Goal: Task Accomplishment & Management: Manage account settings

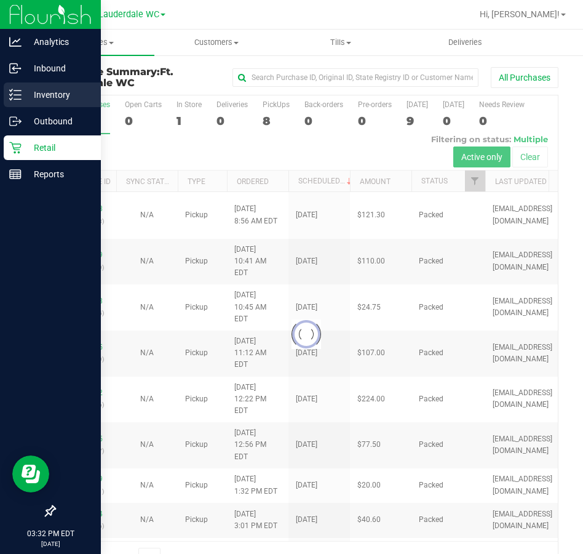
click at [17, 88] on div "Inventory" at bounding box center [52, 94] width 97 height 25
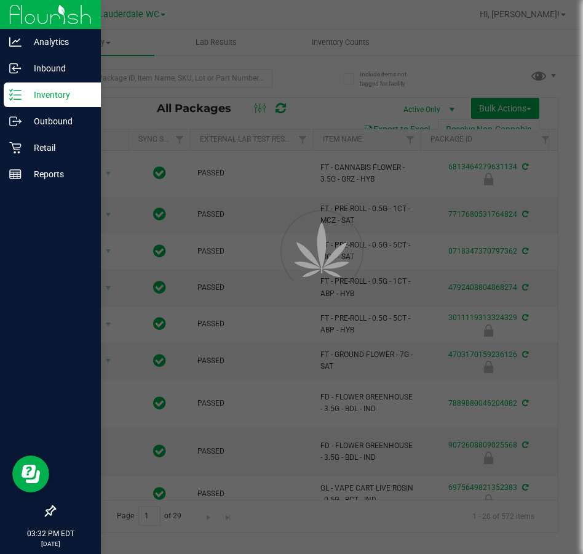
click at [101, 81] on div at bounding box center [291, 277] width 583 height 554
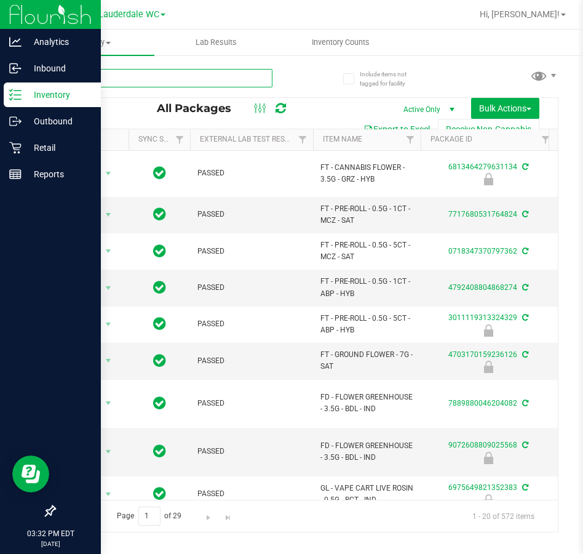
click at [101, 81] on input "text" at bounding box center [163, 78] width 218 height 18
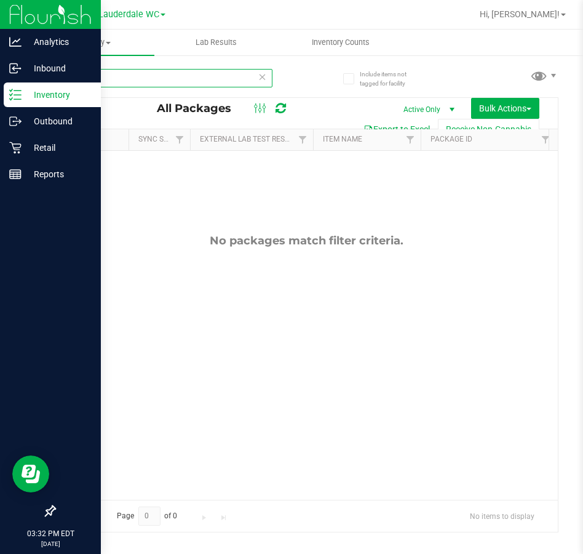
click at [114, 74] on input "Zkit" at bounding box center [163, 78] width 218 height 18
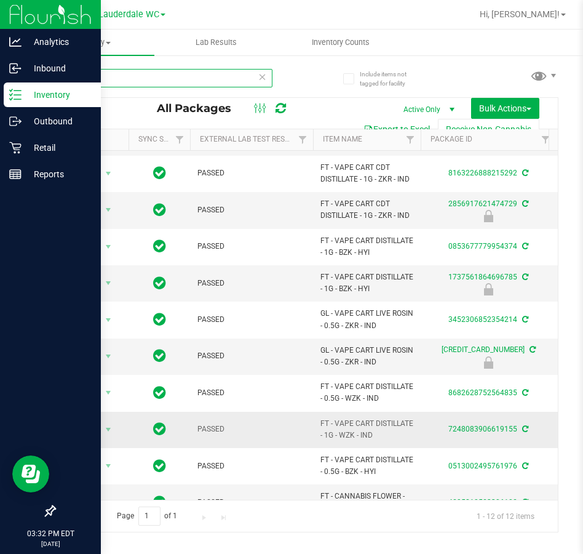
scroll to position [46, 0]
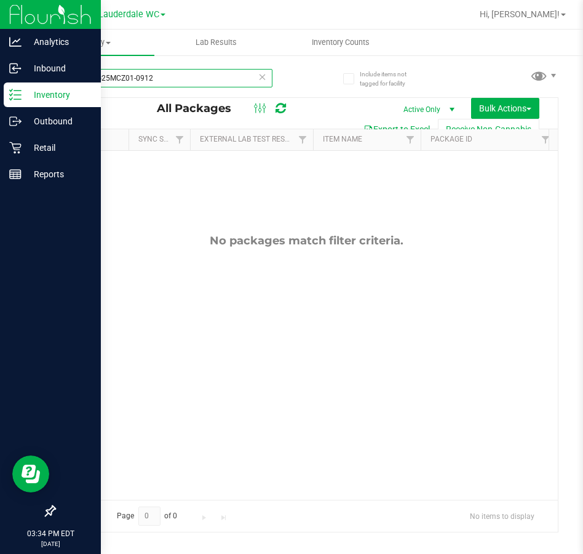
drag, startPoint x: 157, startPoint y: 73, endPoint x: -101, endPoint y: 52, distance: 259.2
click at [0, 52] on html "Analytics Inbound Inventory Outbound Retail Reports 03:34 PM EDT 09/26/2025 09/…" at bounding box center [291, 277] width 583 height 554
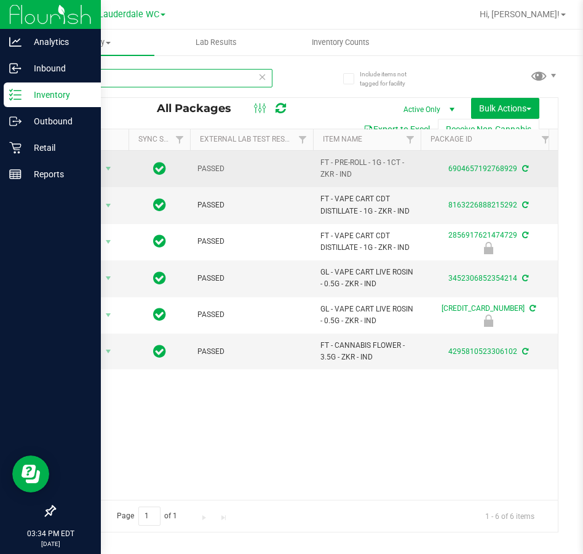
type input "z cake"
click at [322, 162] on span "FT - PRE-ROLL - 1G - 1CT - ZKR - IND" at bounding box center [366, 168] width 93 height 23
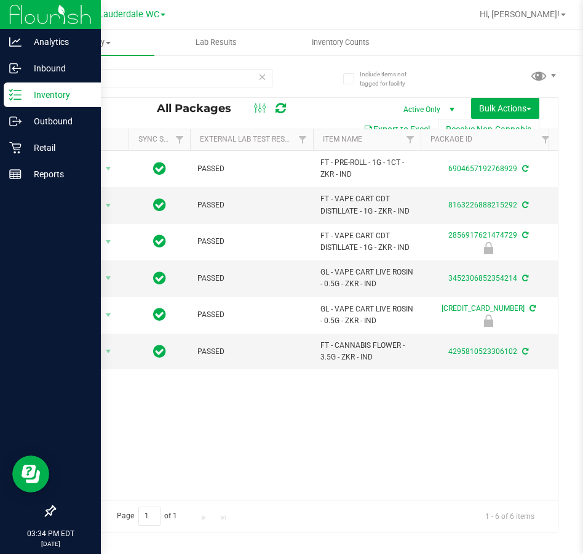
click at [348, 402] on div "Action Action Adjust qty Create package Edit attributes Global inventory Locate…" at bounding box center [306, 325] width 503 height 349
click at [12, 90] on icon at bounding box center [11, 90] width 2 height 2
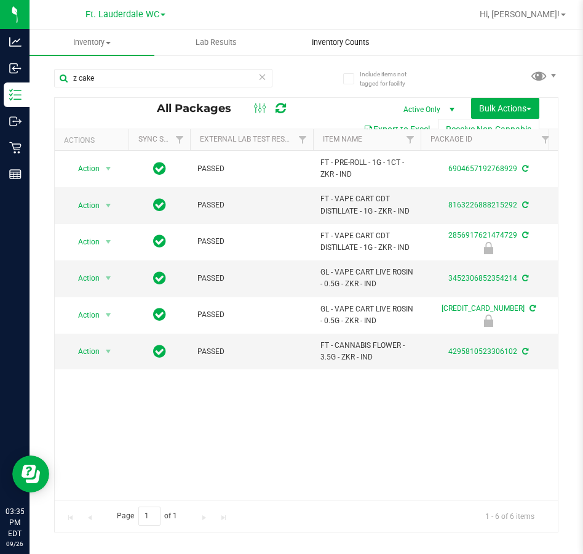
click at [340, 34] on uib-tab-heading "Inventory Counts" at bounding box center [341, 42] width 124 height 25
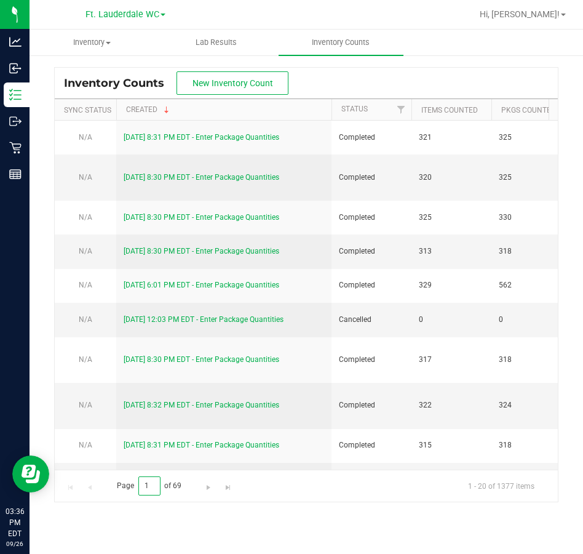
drag, startPoint x: 153, startPoint y: 483, endPoint x: 114, endPoint y: 491, distance: 39.0
click at [114, 491] on span "Page 1 of 69" at bounding box center [148, 485] width 85 height 19
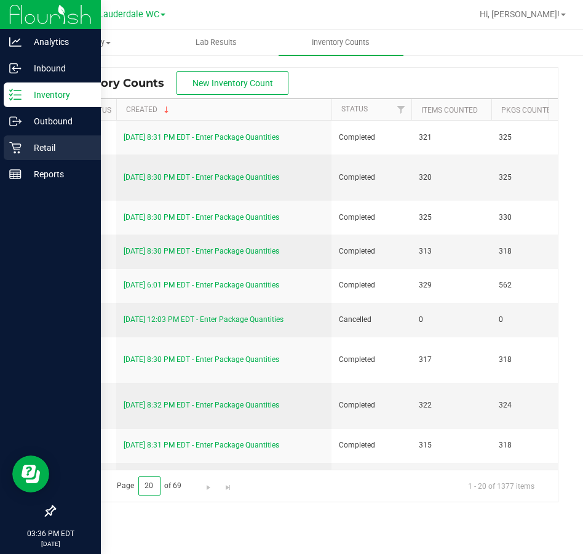
type input "20"
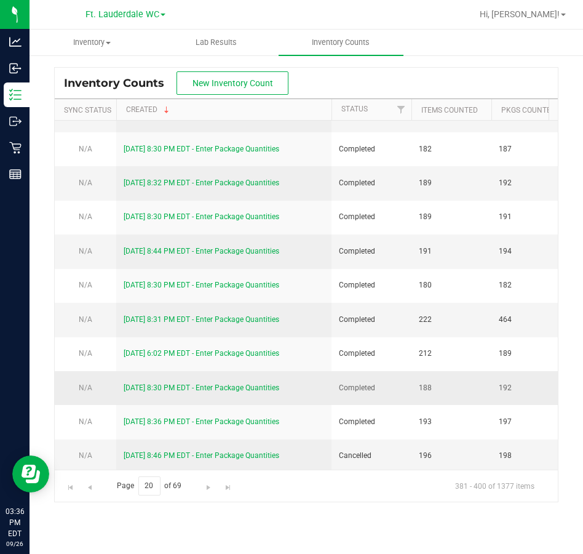
scroll to position [341, 0]
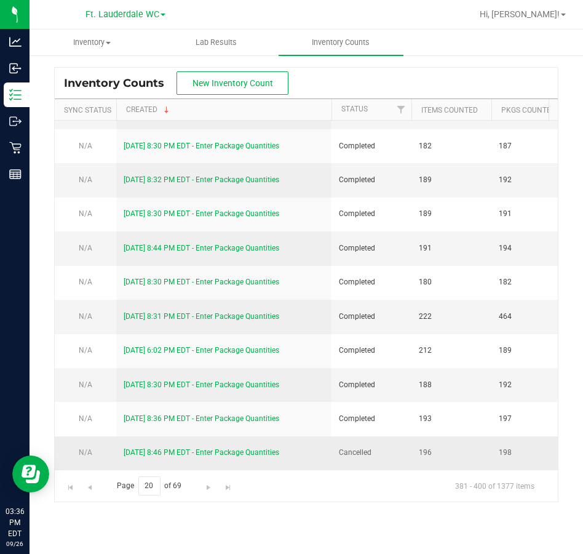
click at [425, 447] on span "196" at bounding box center [451, 453] width 65 height 12
click at [497, 439] on td "198" at bounding box center [531, 452] width 80 height 33
click at [506, 447] on span "198" at bounding box center [531, 453] width 65 height 12
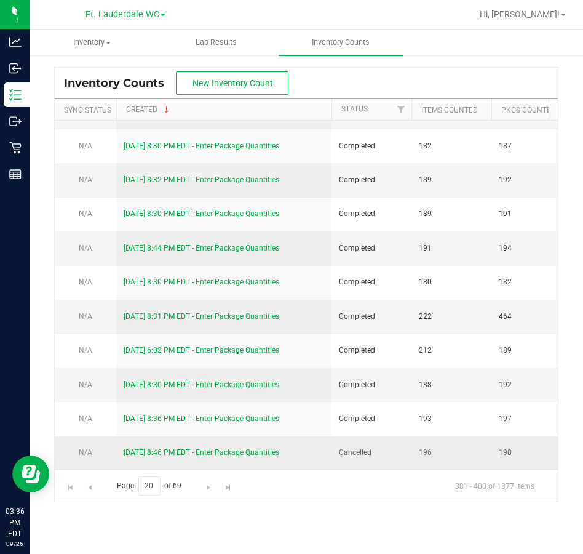
click at [506, 447] on span "198" at bounding box center [531, 453] width 65 height 12
click at [67, 488] on span "Go to the first page" at bounding box center [71, 487] width 10 height 10
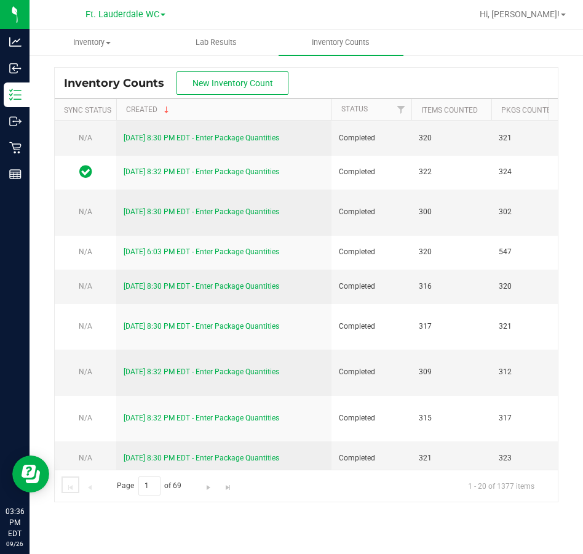
scroll to position [0, 0]
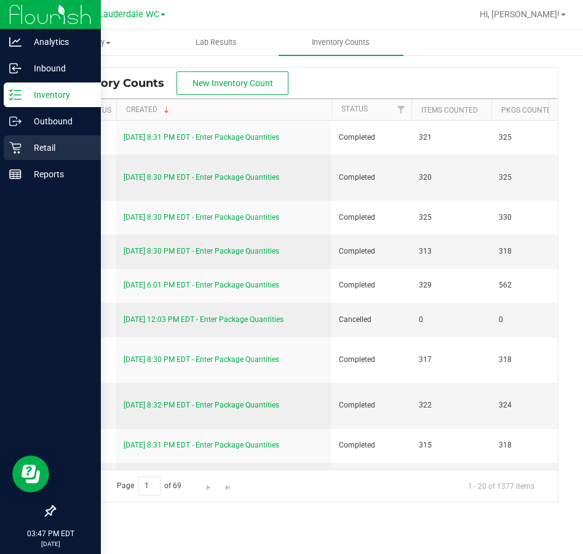
click at [13, 137] on div "Retail" at bounding box center [52, 147] width 97 height 25
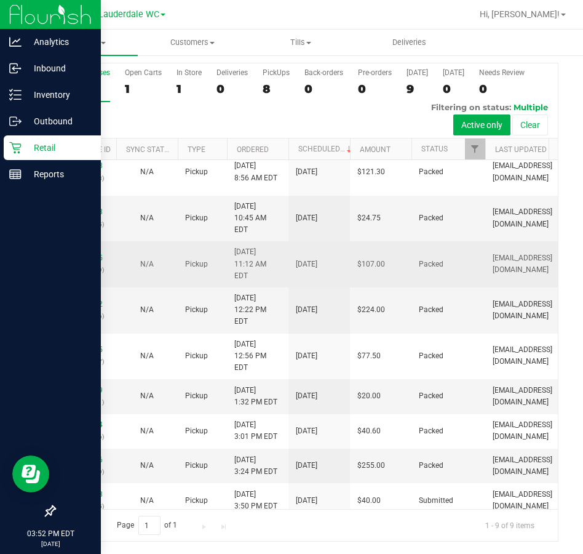
scroll to position [14, 0]
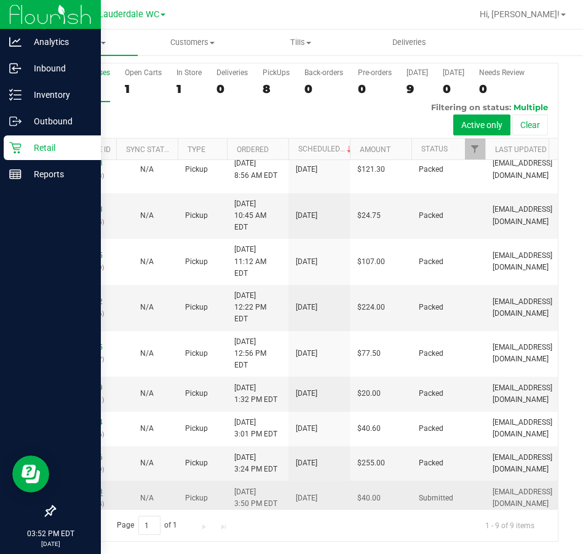
click at [89, 487] on link "12010318" at bounding box center [85, 491] width 34 height 9
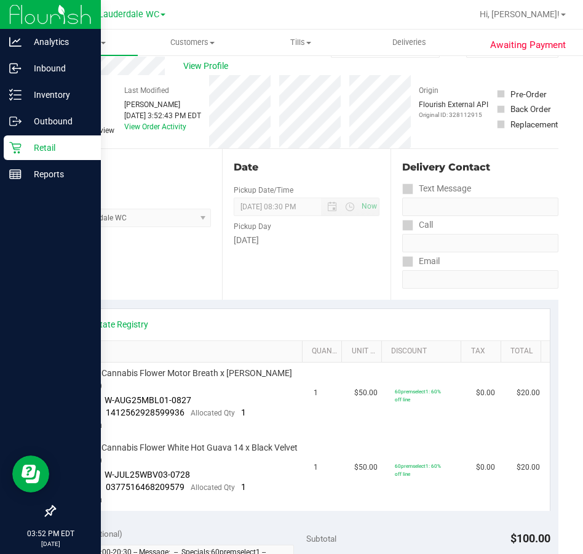
click at [10, 142] on icon at bounding box center [15, 148] width 12 height 12
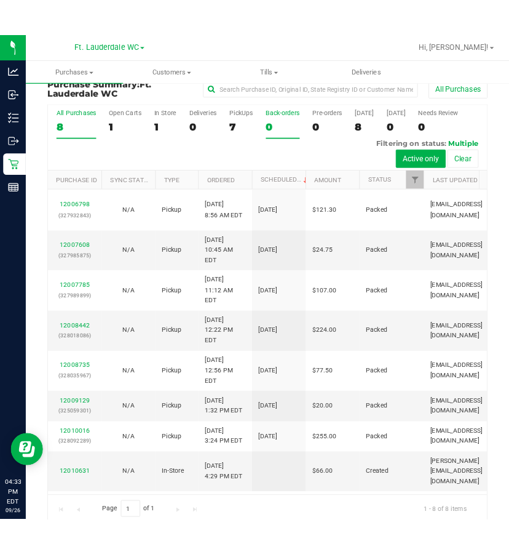
scroll to position [32, 0]
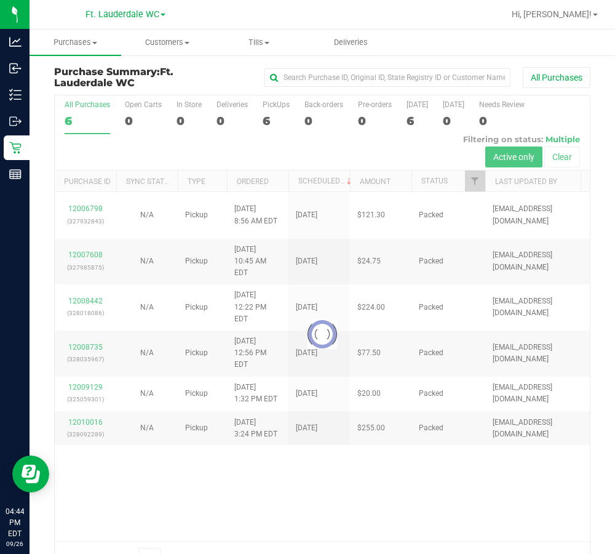
click at [317, 485] on div at bounding box center [322, 333] width 535 height 477
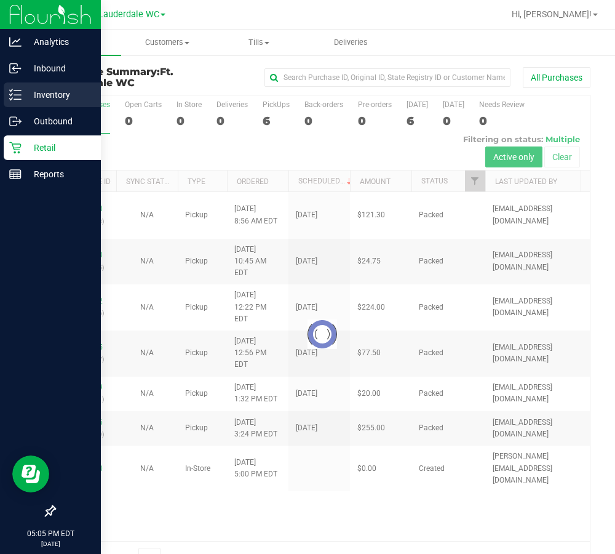
click at [17, 99] on line at bounding box center [17, 99] width 7 height 0
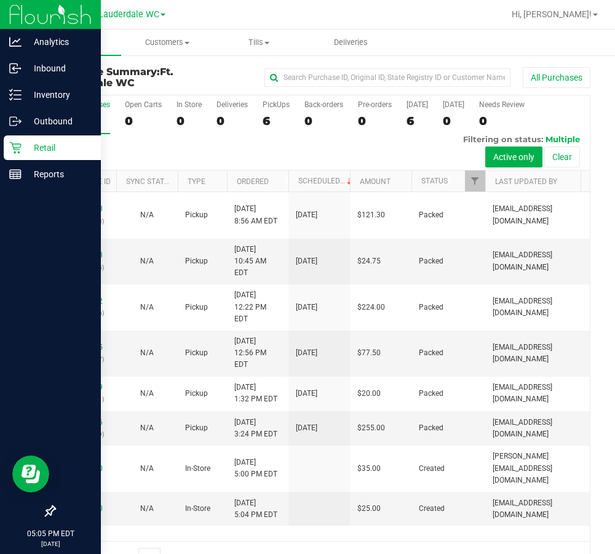
click at [34, 91] on p "Inventory" at bounding box center [59, 94] width 74 height 15
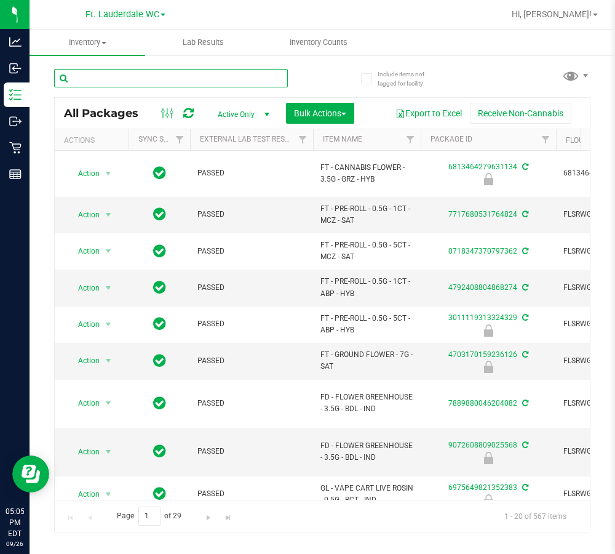
click at [145, 76] on input "text" at bounding box center [171, 78] width 234 height 18
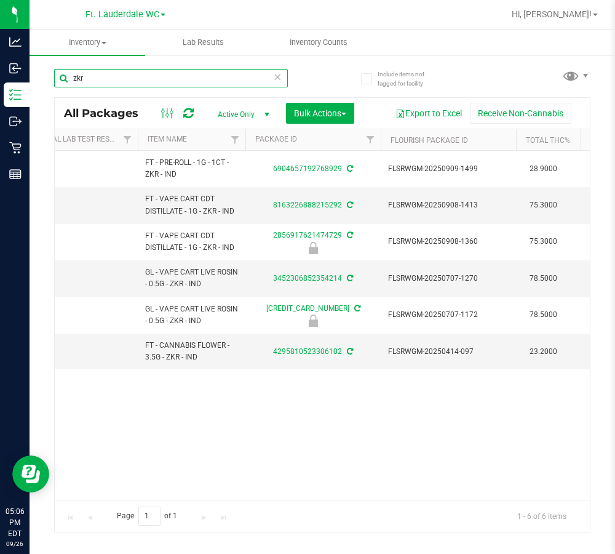
scroll to position [0, 249]
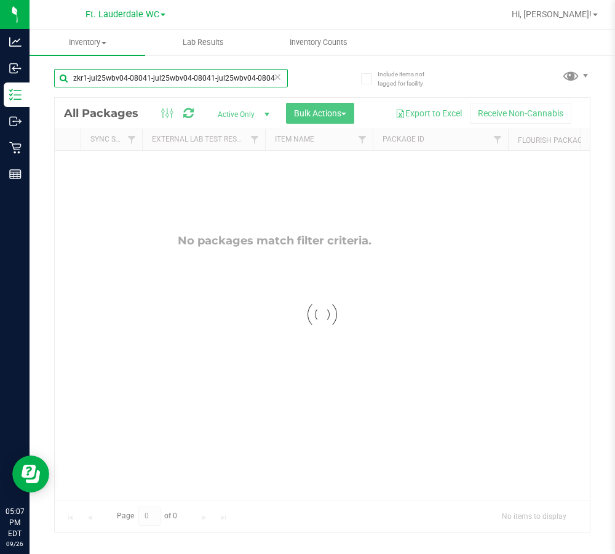
type input "zkr1-jul25wbv04-08041-jul25wbv04-08041-jul25wbv04-0804"
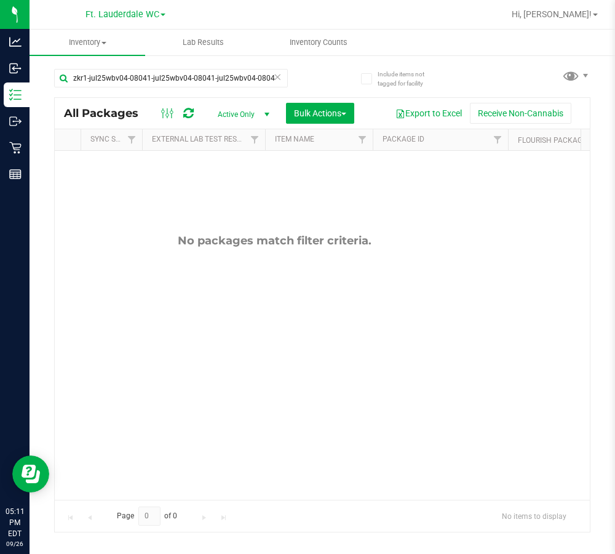
click at [281, 78] on icon at bounding box center [277, 76] width 9 height 15
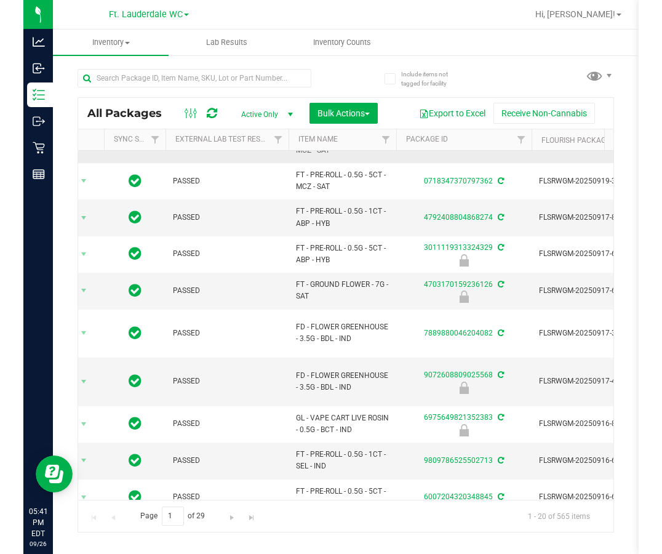
scroll to position [0, 48]
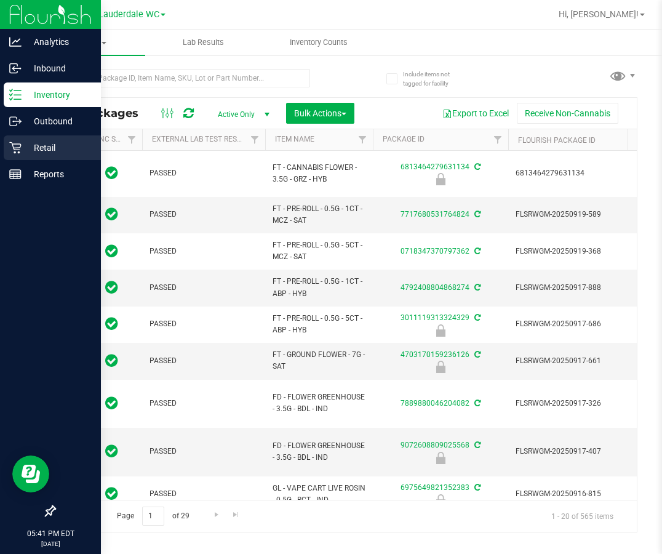
click at [38, 145] on p "Retail" at bounding box center [59, 147] width 74 height 15
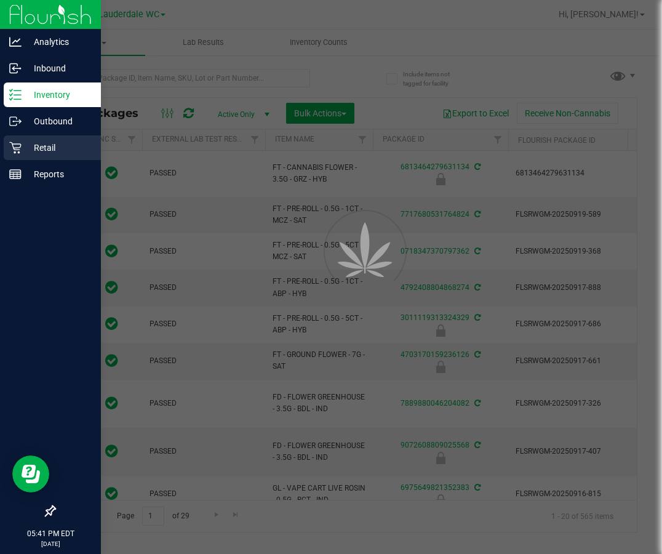
click at [38, 145] on p "Retail" at bounding box center [59, 147] width 74 height 15
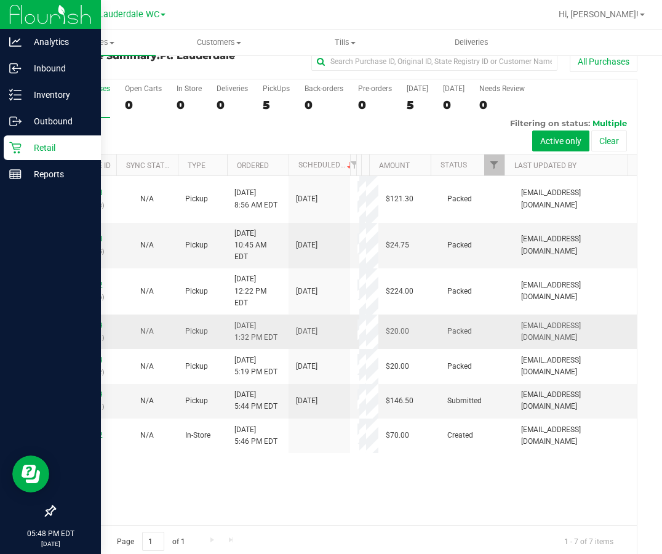
scroll to position [32, 0]
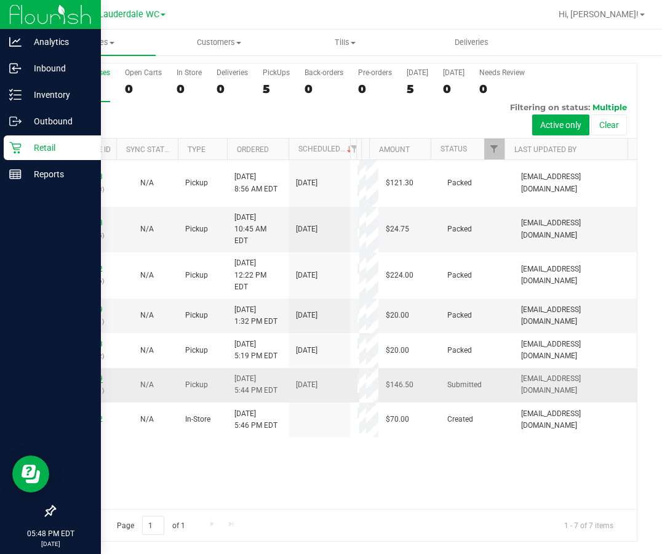
click at [93, 383] on link "12011269" at bounding box center [85, 378] width 34 height 9
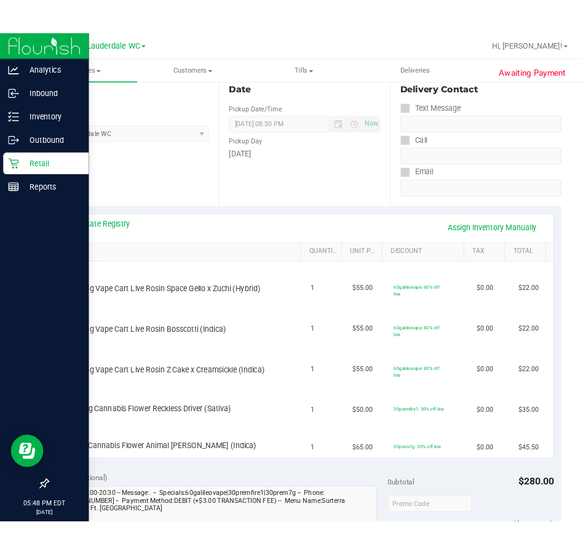
scroll to position [138, 0]
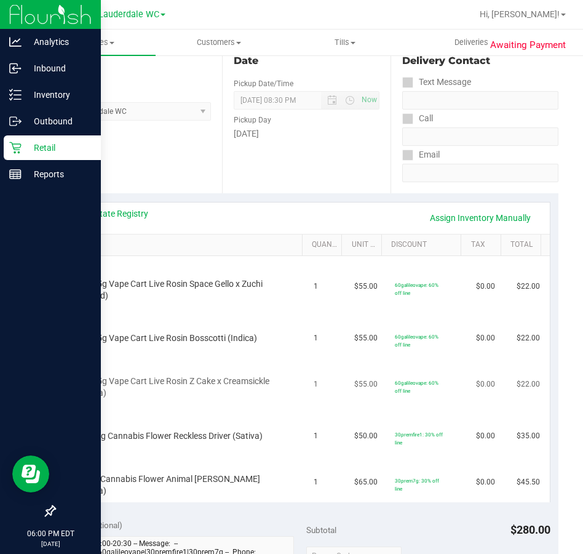
click at [273, 383] on span "GL 0.5g Vape Cart Live Rosin Z Cake x Creamsickle (Indica)" at bounding box center [179, 386] width 205 height 23
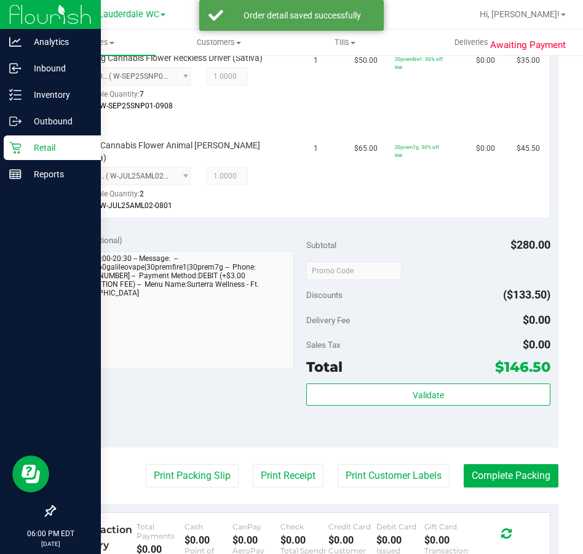
scroll to position [661, 0]
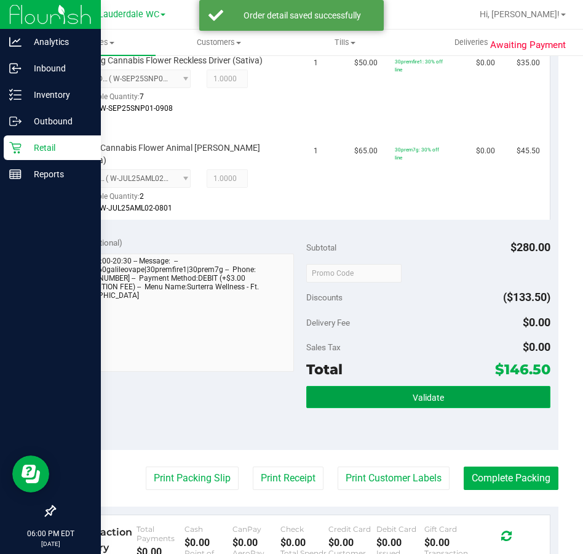
click at [440, 386] on button "Validate" at bounding box center [428, 397] width 244 height 22
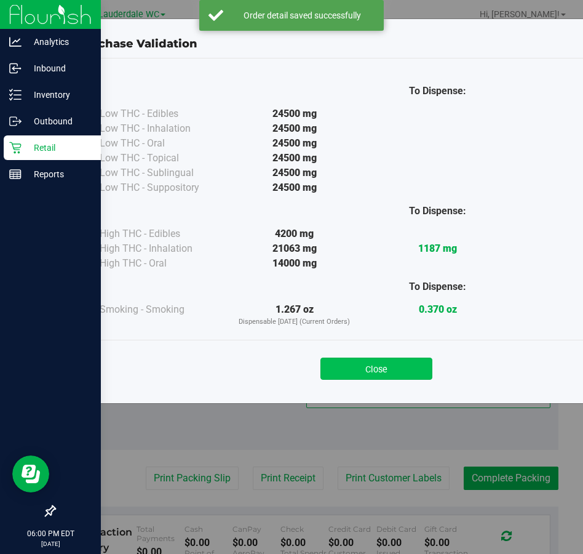
click at [373, 358] on button "Close" at bounding box center [376, 368] width 112 height 22
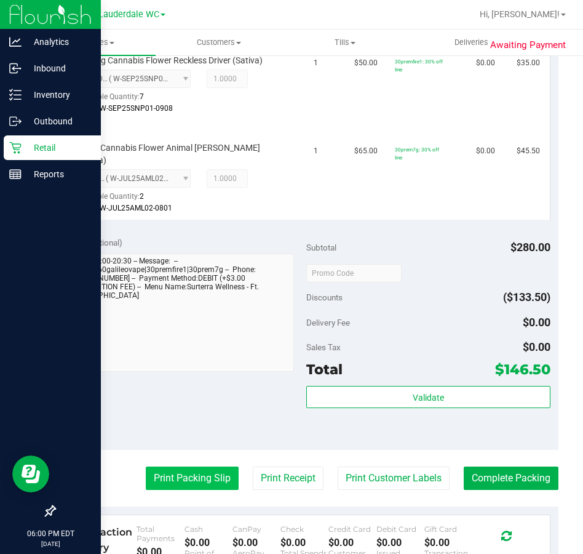
click at [189, 466] on button "Print Packing Slip" at bounding box center [192, 477] width 93 height 23
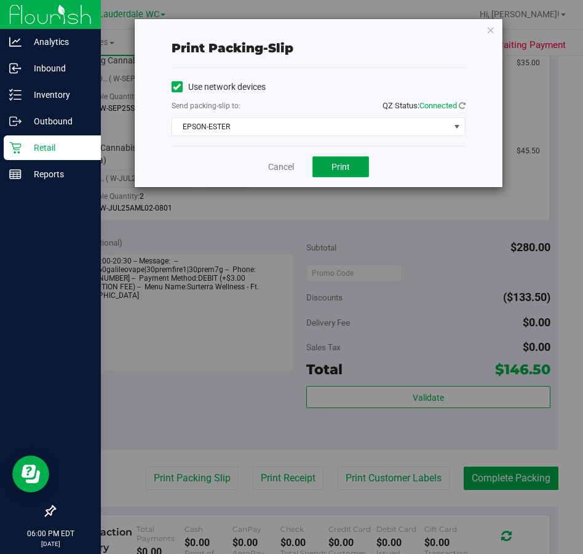
click at [345, 161] on button "Print" at bounding box center [340, 166] width 57 height 21
click at [325, 126] on span "EPSON-ESTER" at bounding box center [310, 126] width 277 height 17
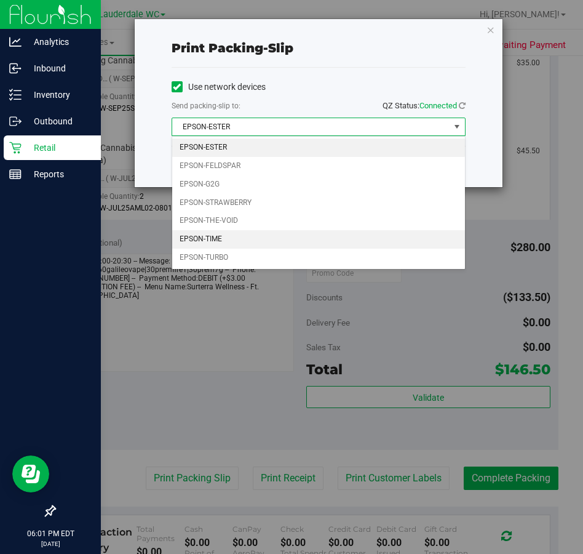
click at [241, 237] on li "EPSON-TIME" at bounding box center [318, 239] width 293 height 18
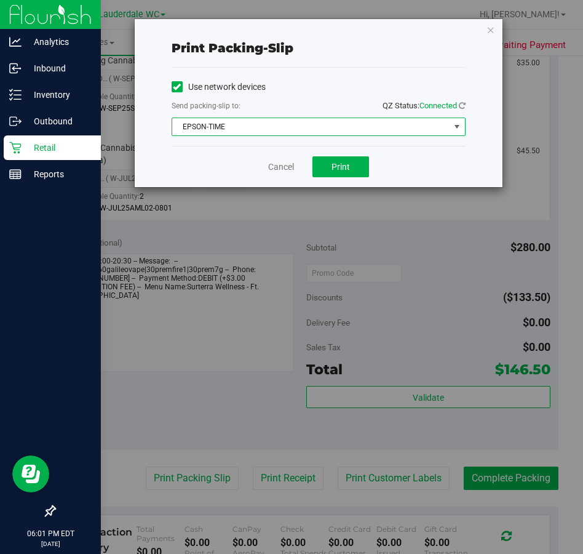
click at [304, 129] on span "EPSON-TIME" at bounding box center [310, 126] width 277 height 17
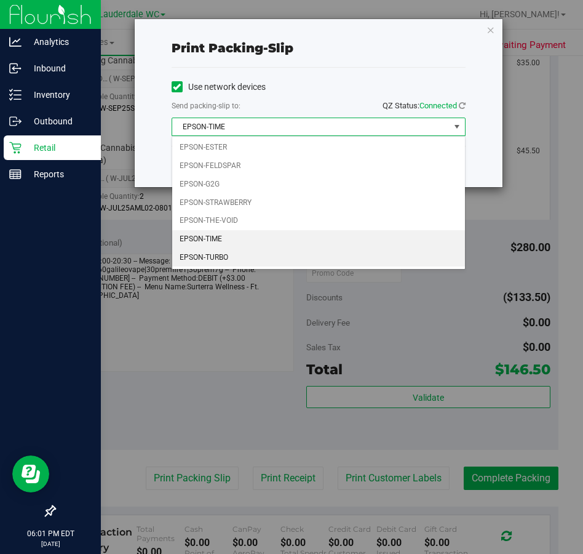
click at [221, 255] on li "EPSON-TURBO" at bounding box center [318, 257] width 293 height 18
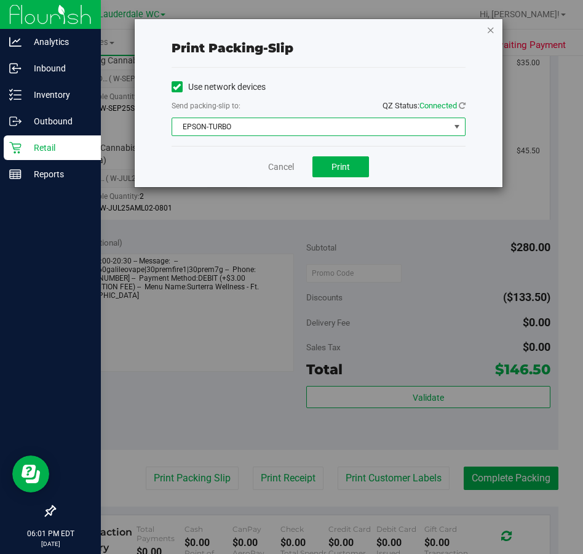
click at [491, 31] on icon "button" at bounding box center [491, 29] width 9 height 15
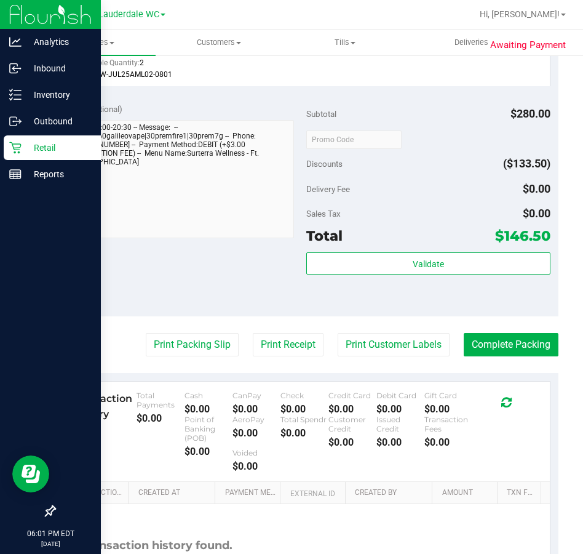
scroll to position [792, 0]
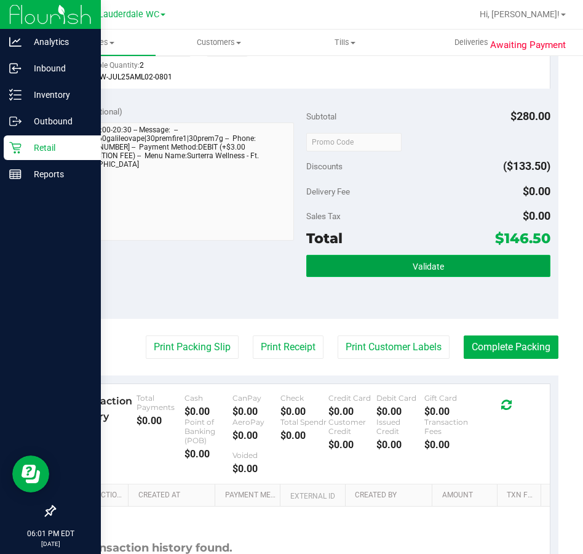
click at [479, 258] on button "Validate" at bounding box center [428, 266] width 244 height 22
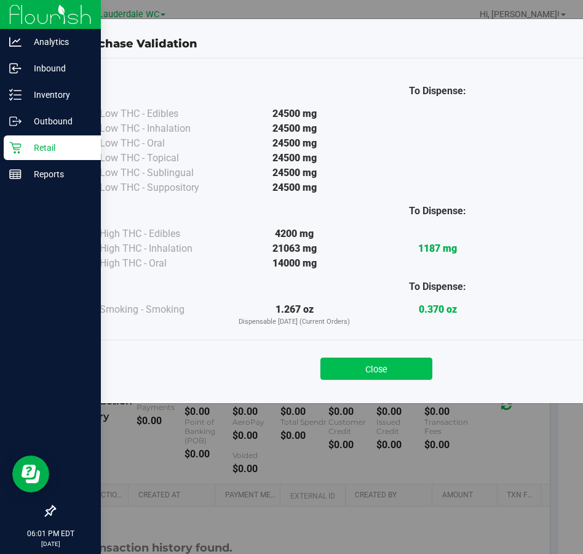
click at [375, 365] on button "Close" at bounding box center [376, 368] width 112 height 22
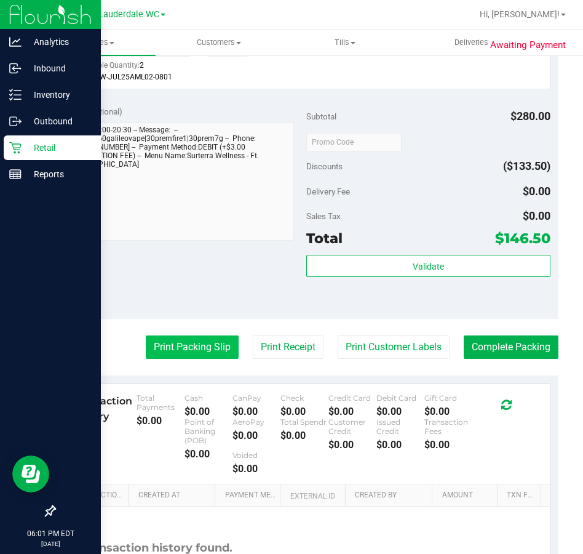
click at [194, 335] on button "Print Packing Slip" at bounding box center [192, 346] width 93 height 23
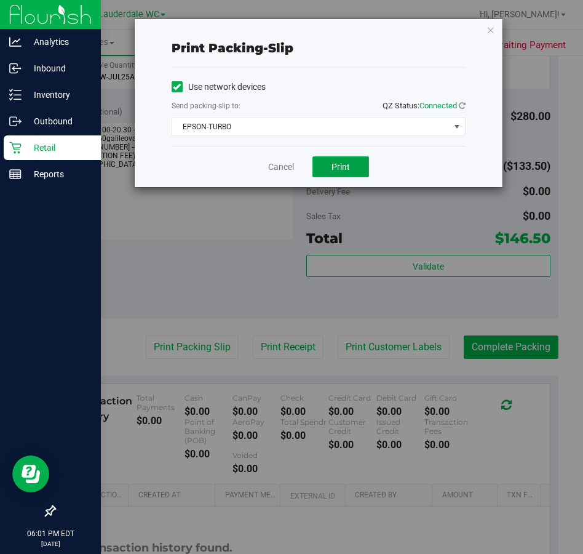
click at [336, 173] on button "Print" at bounding box center [340, 166] width 57 height 21
click at [488, 28] on icon "button" at bounding box center [491, 29] width 9 height 15
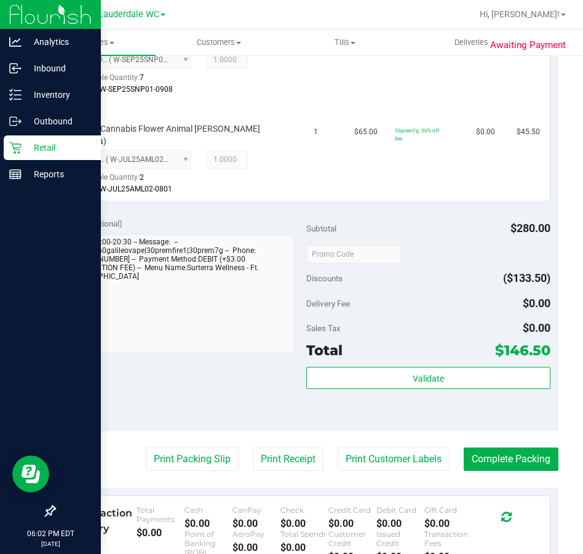
scroll to position [683, 0]
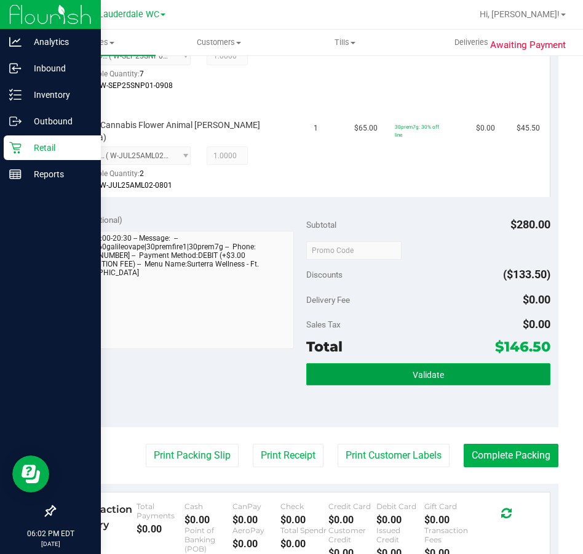
click at [477, 363] on button "Validate" at bounding box center [428, 374] width 244 height 22
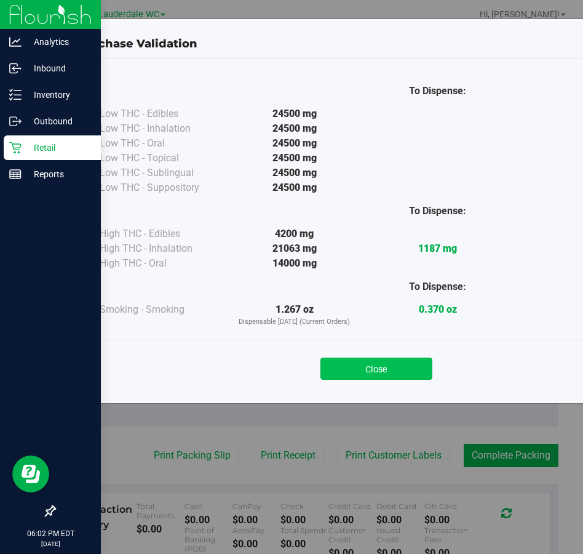
click at [410, 375] on button "Close" at bounding box center [376, 368] width 112 height 22
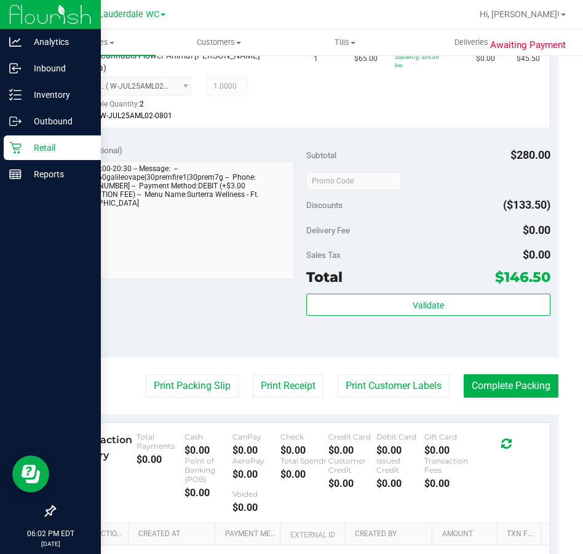
scroll to position [755, 0]
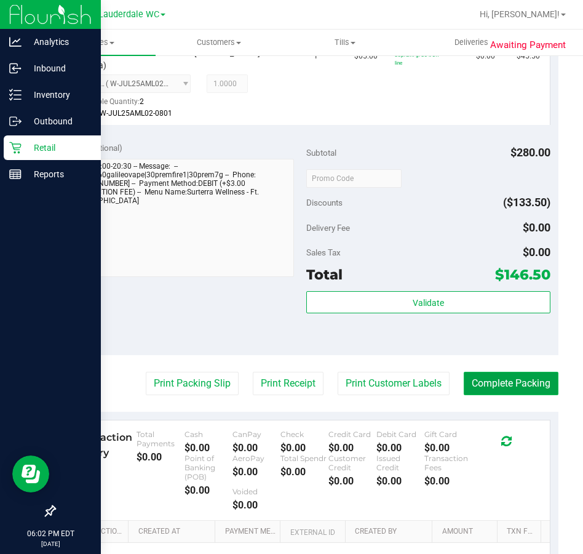
click at [509, 372] on button "Complete Packing" at bounding box center [511, 383] width 95 height 23
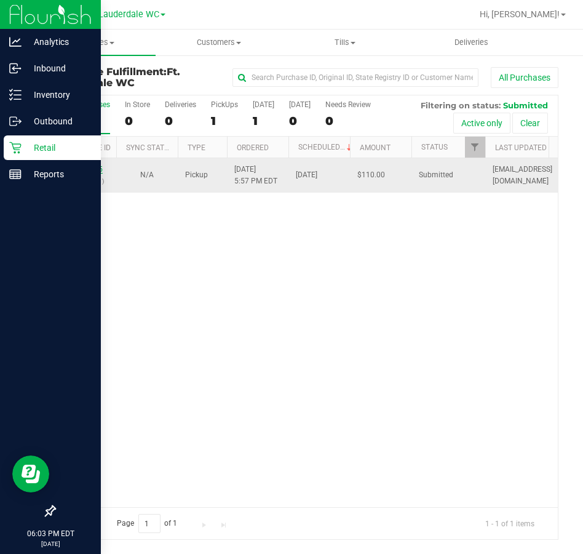
click at [86, 167] on link "12011365" at bounding box center [85, 169] width 34 height 9
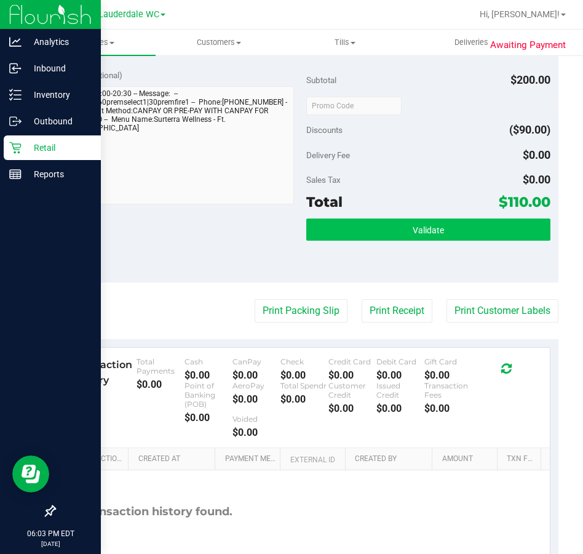
scroll to position [367, 0]
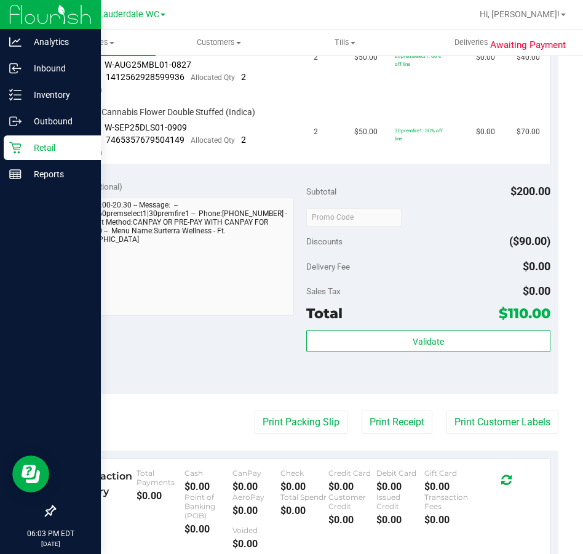
click at [20, 148] on icon at bounding box center [15, 147] width 12 height 12
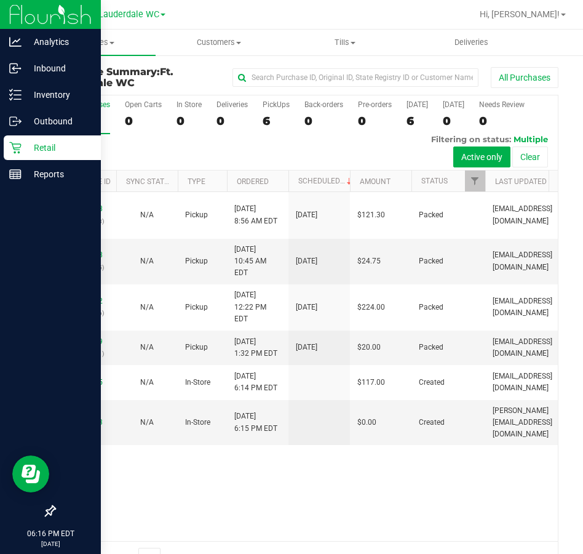
drag, startPoint x: 9, startPoint y: 239, endPoint x: 2, endPoint y: 241, distance: 6.4
click at [8, 241] on div at bounding box center [50, 343] width 101 height 311
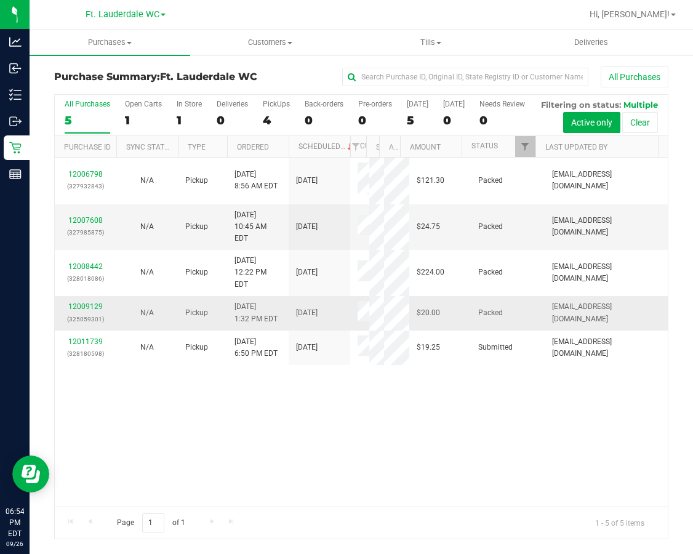
drag, startPoint x: 450, startPoint y: 517, endPoint x: 544, endPoint y: 367, distance: 176.6
click at [450, 506] on div "12006798 (327932843) N/A Pickup [DATE] 8:56 AM EDT 9/26/2025 $121.30 Packed [EM…" at bounding box center [361, 331] width 613 height 349
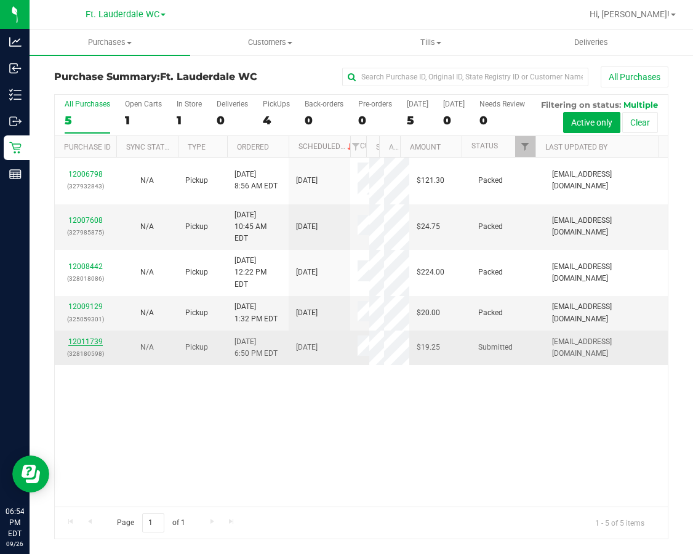
click at [87, 346] on link "12011739" at bounding box center [85, 341] width 34 height 9
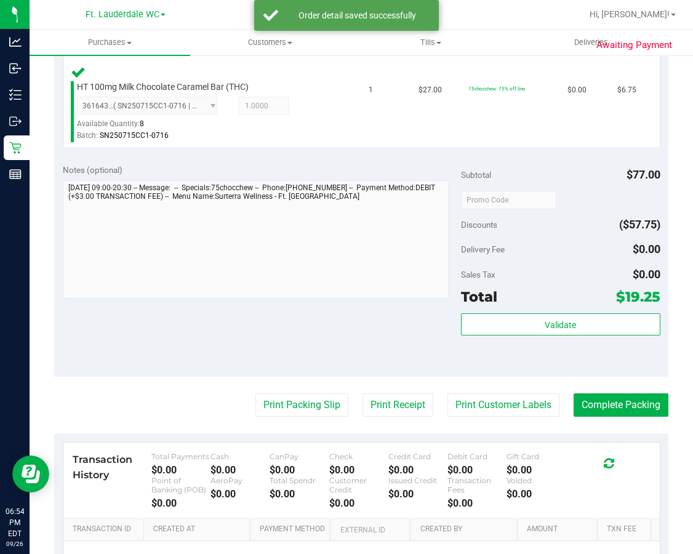
scroll to position [453, 0]
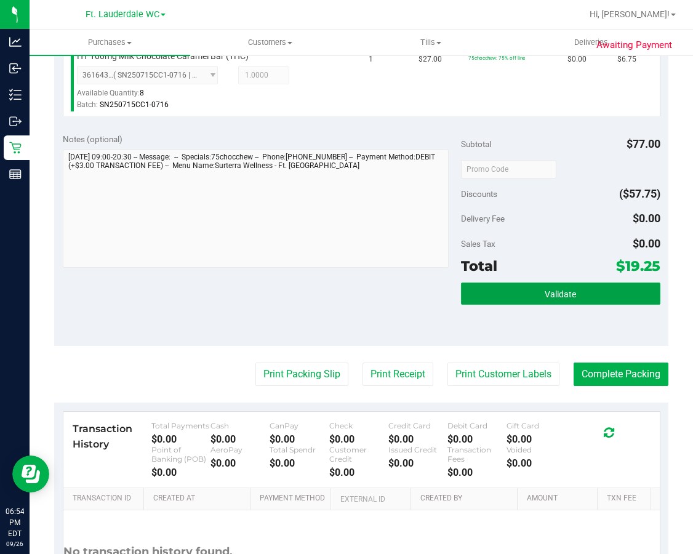
click at [551, 294] on span "Validate" at bounding box center [559, 294] width 31 height 10
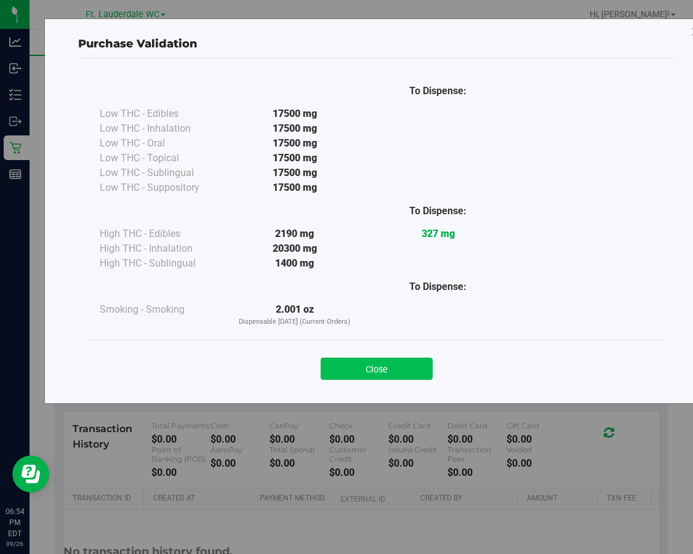
click at [381, 361] on button "Close" at bounding box center [376, 368] width 112 height 22
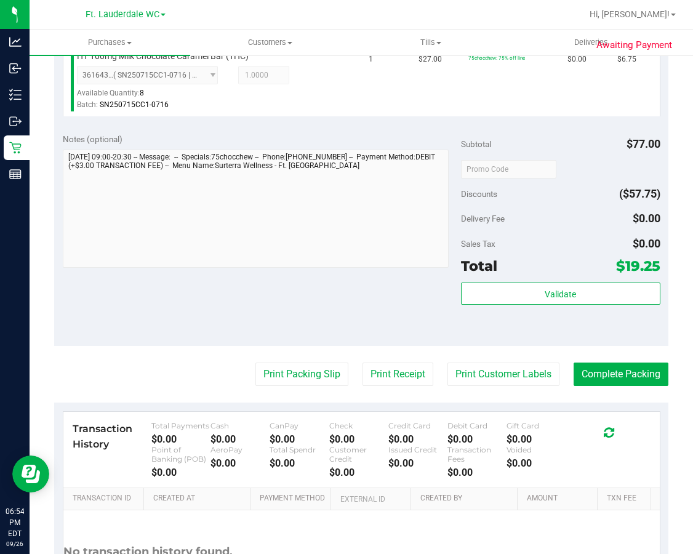
click at [278, 399] on purchase-details "Back Edit Purchase Cancel Purchase View Profile # 12011739 BioTrack ID: - Submi…" at bounding box center [361, 127] width 614 height 1028
click at [272, 384] on button "Print Packing Slip" at bounding box center [301, 373] width 93 height 23
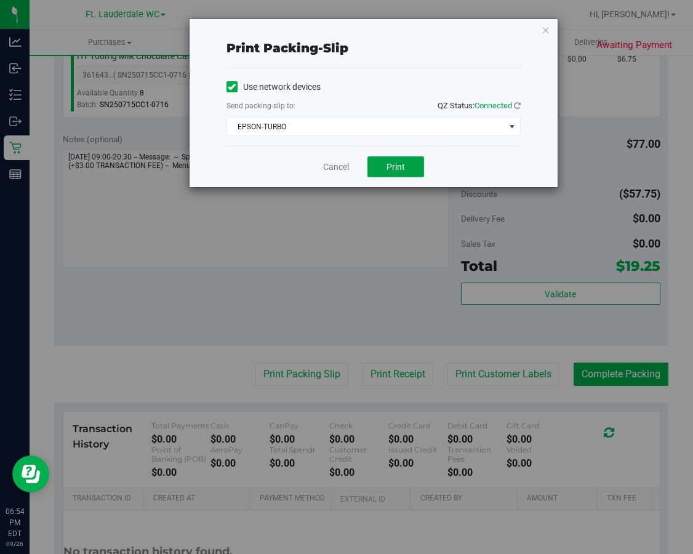
click at [411, 165] on button "Print" at bounding box center [395, 166] width 57 height 21
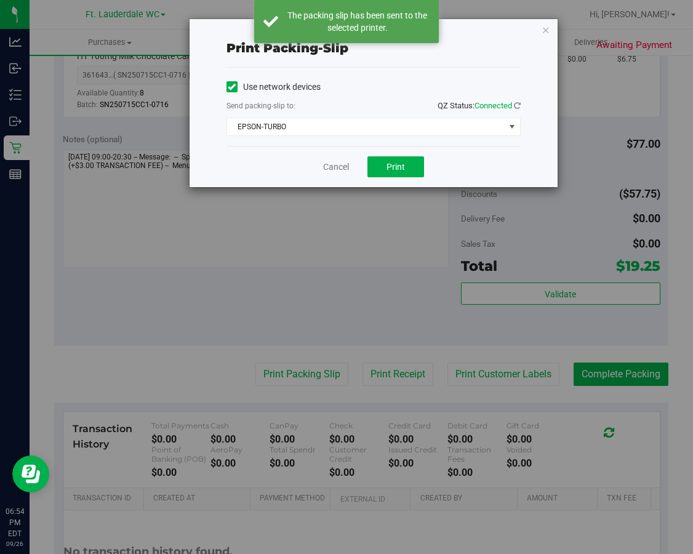
click at [548, 52] on div "Print packing-slip Use network devices Send packing-slip to: QZ Status: Connect…" at bounding box center [373, 103] width 368 height 168
click at [602, 391] on div "Print packing-slip Use network devices Send packing-slip to: QZ Status: Connect…" at bounding box center [351, 277] width 702 height 554
click at [544, 23] on icon "button" at bounding box center [545, 29] width 9 height 15
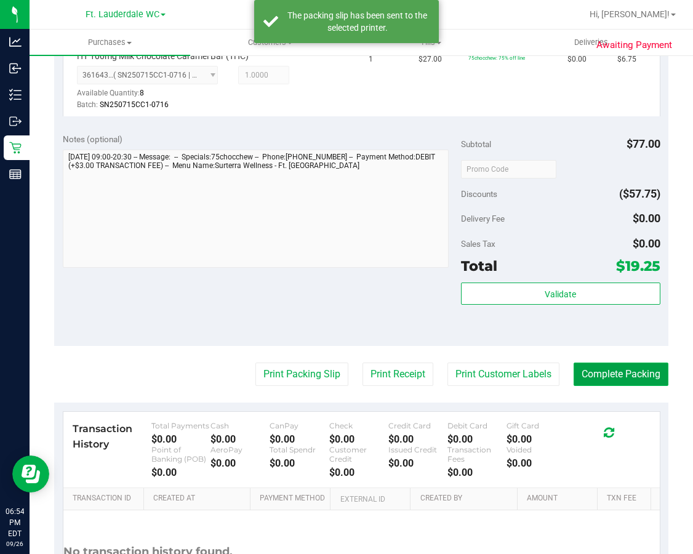
click at [584, 365] on button "Complete Packing" at bounding box center [620, 373] width 95 height 23
click at [616, 375] on button "Complete Packing" at bounding box center [615, 373] width 105 height 23
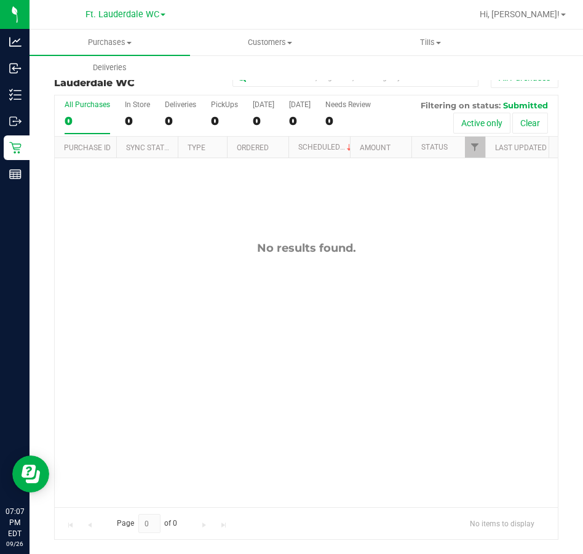
click at [138, 252] on div "No results found." at bounding box center [306, 248] width 503 height 14
click at [141, 259] on div "No results found." at bounding box center [306, 374] width 503 height 432
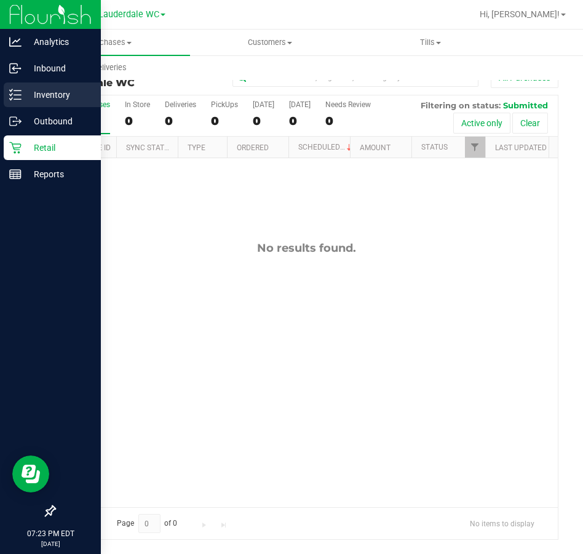
drag, startPoint x: 21, startPoint y: 94, endPoint x: 32, endPoint y: 92, distance: 11.3
click at [22, 94] on div "Inventory" at bounding box center [52, 94] width 97 height 25
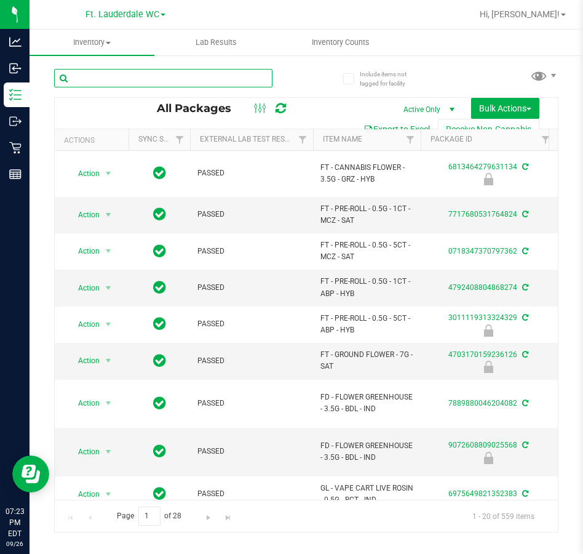
click at [189, 80] on input "text" at bounding box center [163, 78] width 218 height 18
type input "mbl"
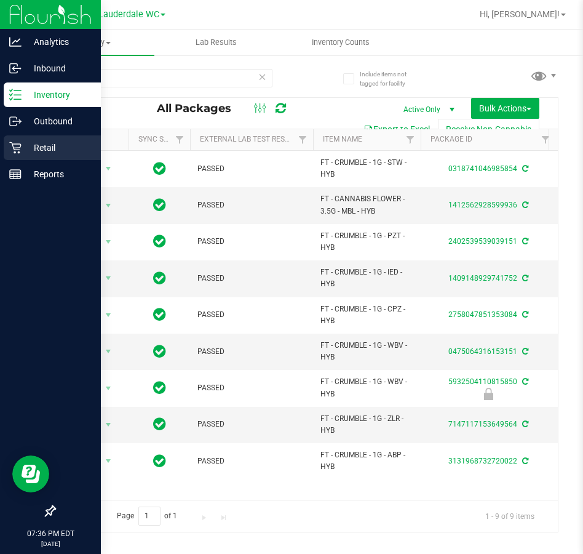
click at [25, 149] on p "Retail" at bounding box center [59, 147] width 74 height 15
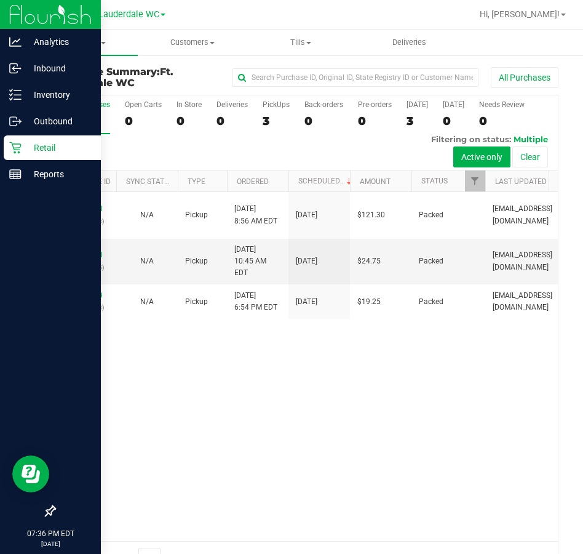
click at [332, 391] on div "12006798 (327932843) N/A Pickup [DATE] 8:56 AM EDT 9/26/2025 $121.30 Packed [EM…" at bounding box center [306, 366] width 503 height 349
click at [333, 373] on div "12006798 (327932843) N/A Pickup [DATE] 8:56 AM EDT 9/26/2025 $121.30 Packed [EM…" at bounding box center [306, 366] width 503 height 349
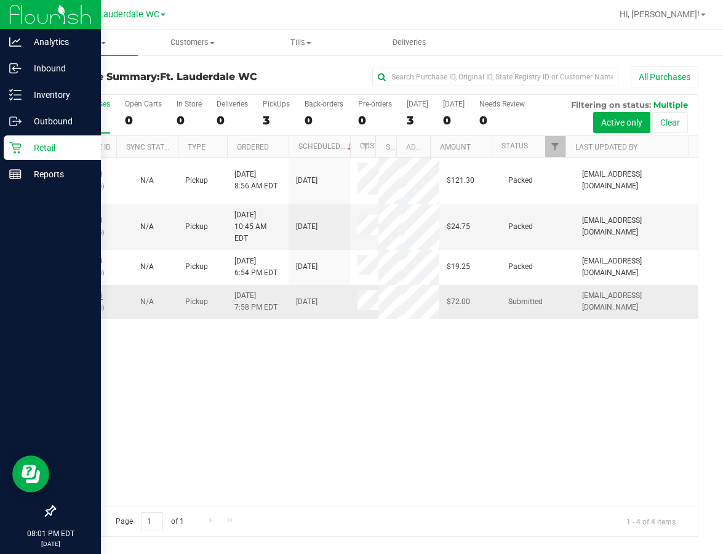
click at [90, 291] on link "12012186" at bounding box center [85, 295] width 34 height 9
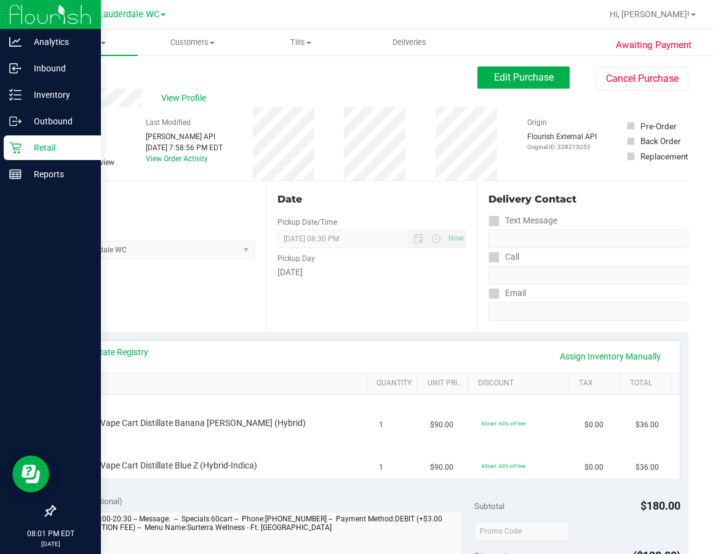
click at [16, 145] on icon at bounding box center [15, 147] width 12 height 12
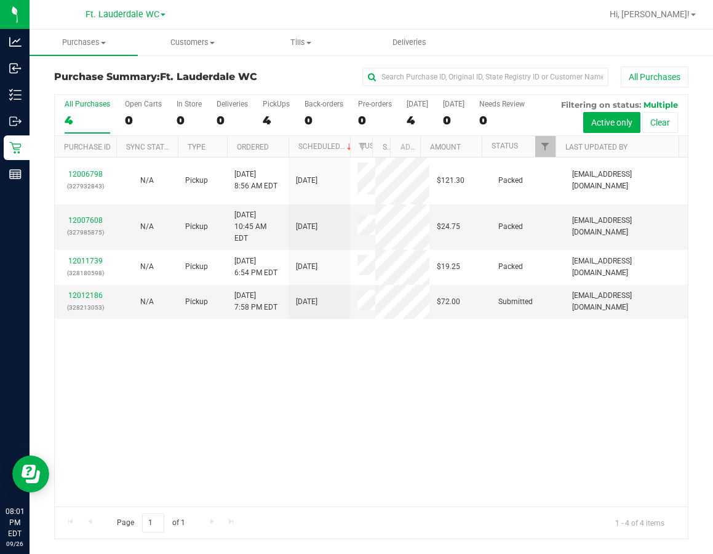
click at [439, 462] on div "12006798 (327932843) N/A Pickup [DATE] 8:56 AM EDT 9/26/2025 $121.30 Packed [EM…" at bounding box center [371, 331] width 633 height 349
click at [186, 383] on div "12006798 (327932843) N/A Pickup [DATE] 8:56 AM EDT 9/26/2025 $121.30 Packed [EM…" at bounding box center [371, 331] width 633 height 349
click at [87, 291] on link "12012186" at bounding box center [85, 295] width 34 height 9
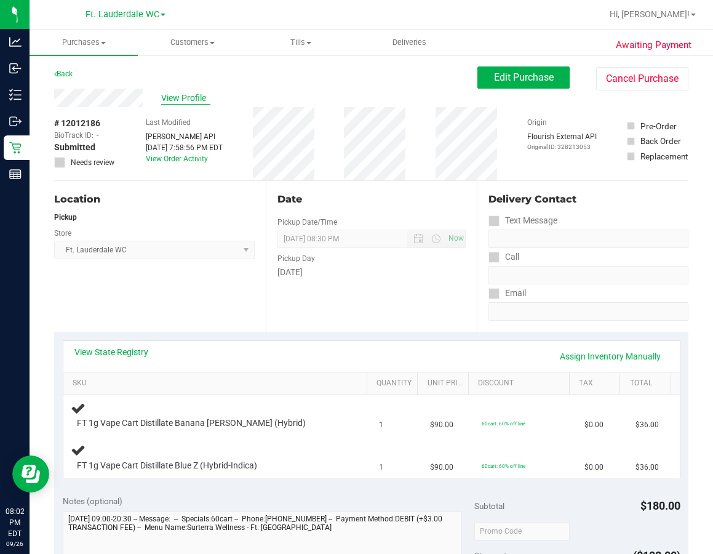
click at [180, 98] on span "View Profile" at bounding box center [185, 98] width 49 height 13
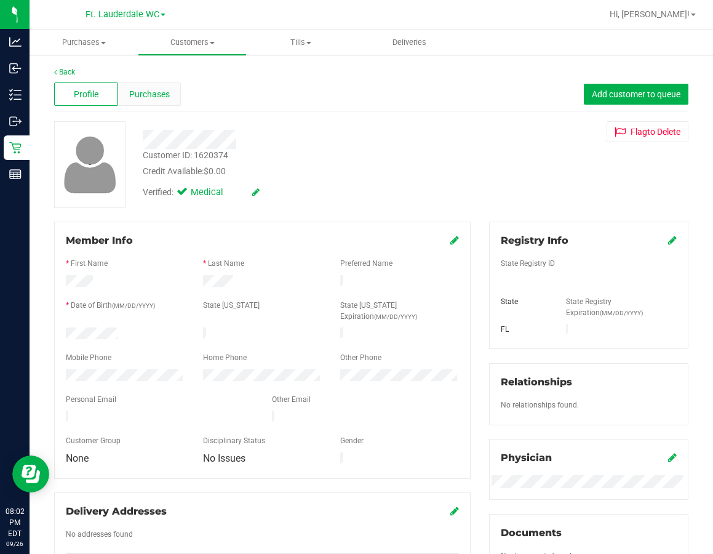
click at [149, 89] on span "Purchases" at bounding box center [149, 94] width 41 height 13
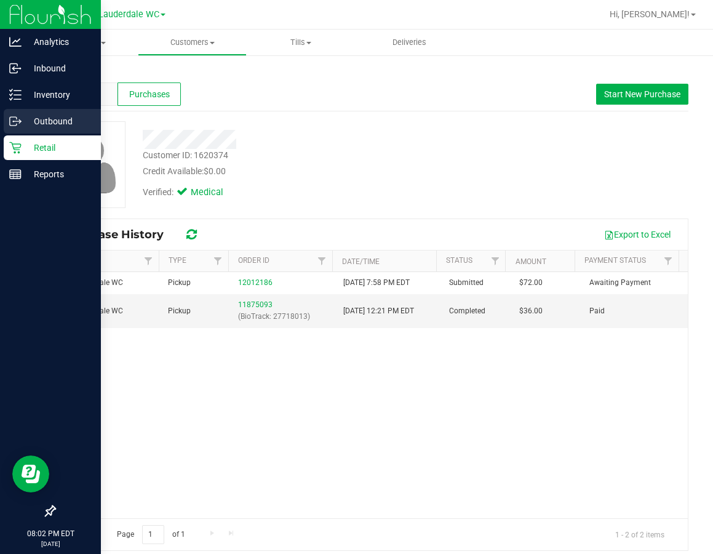
click at [7, 130] on div "Outbound" at bounding box center [52, 121] width 97 height 25
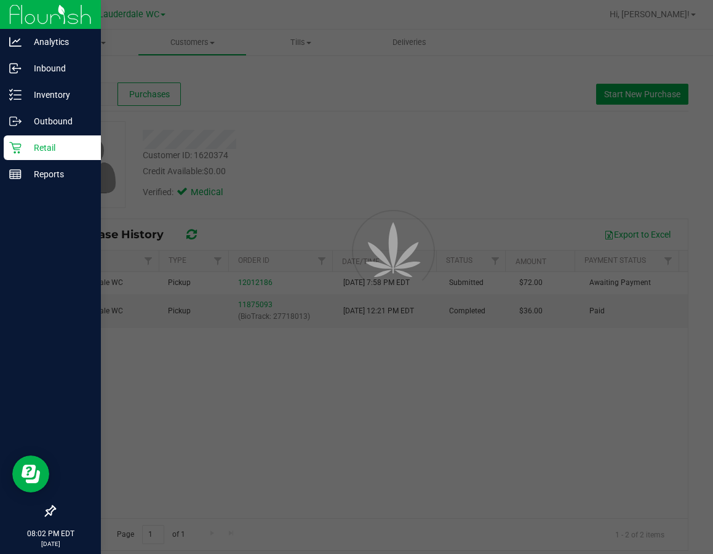
click at [26, 154] on p "Retail" at bounding box center [59, 147] width 74 height 15
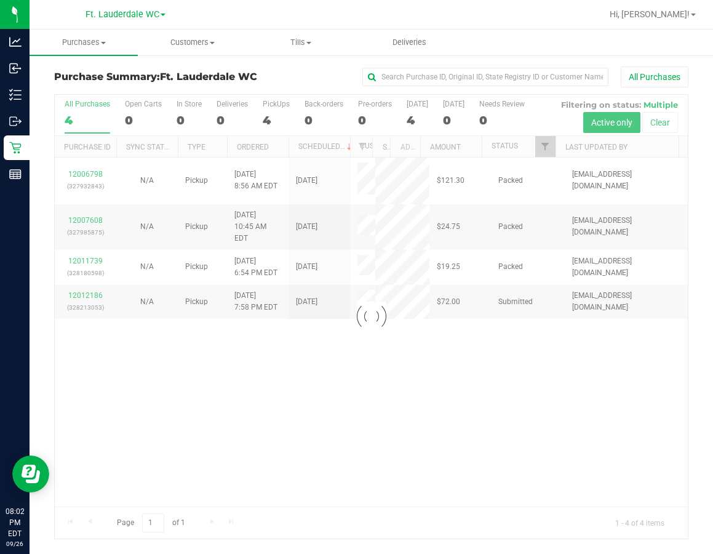
click at [312, 445] on div at bounding box center [371, 316] width 633 height 443
click at [308, 411] on div at bounding box center [371, 316] width 633 height 443
click at [290, 397] on div at bounding box center [371, 316] width 633 height 443
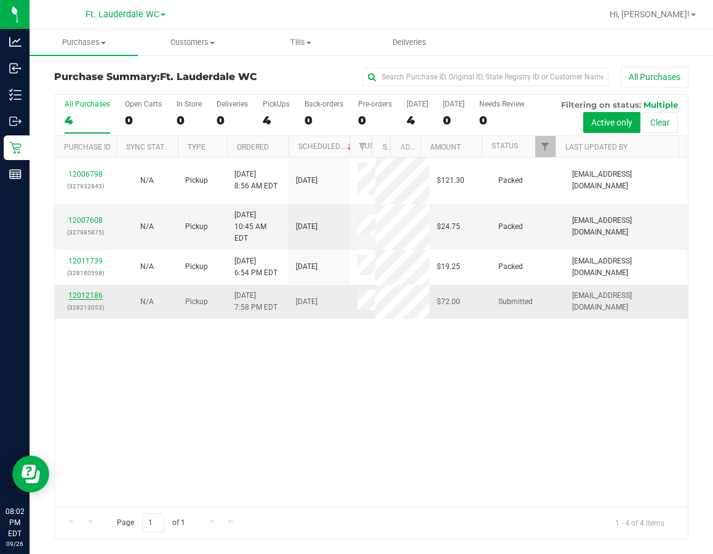
click at [97, 291] on link "12012186" at bounding box center [85, 295] width 34 height 9
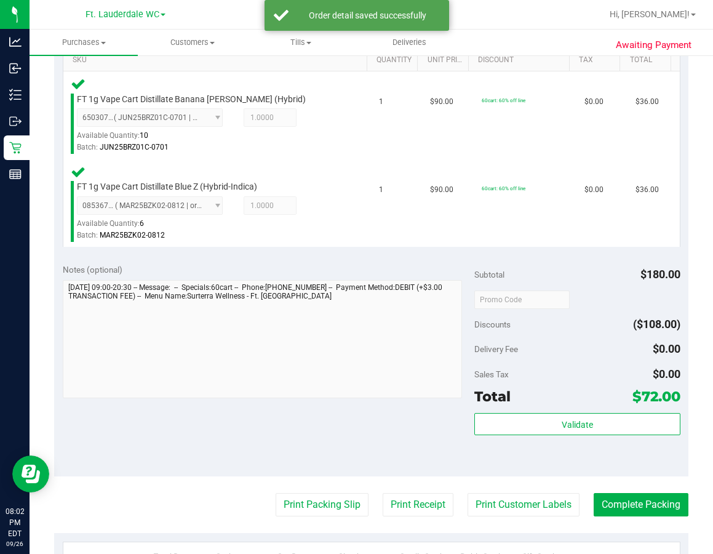
scroll to position [324, 0]
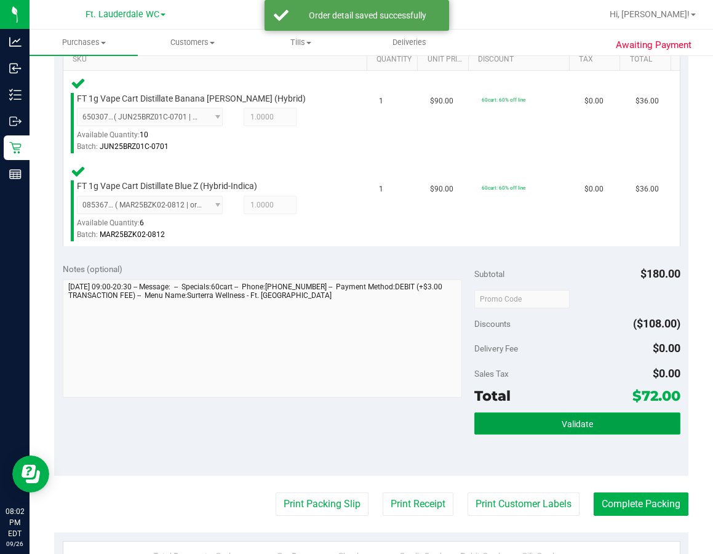
click at [567, 414] on button "Validate" at bounding box center [577, 423] width 206 height 22
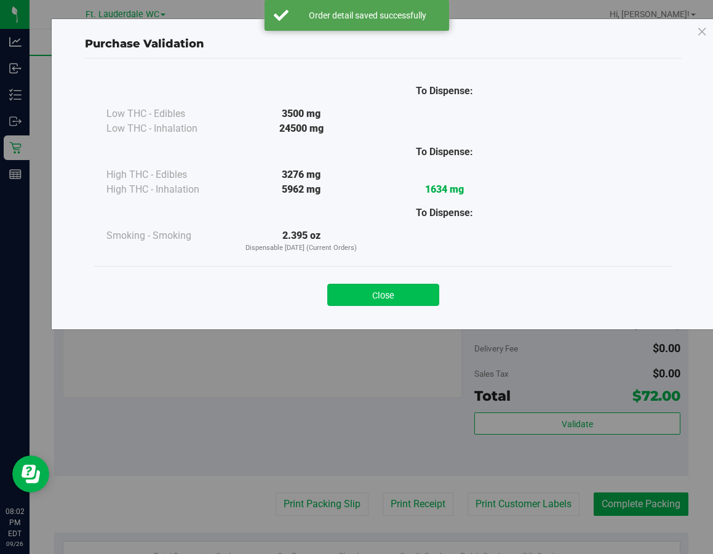
click at [402, 302] on button "Close" at bounding box center [383, 295] width 112 height 22
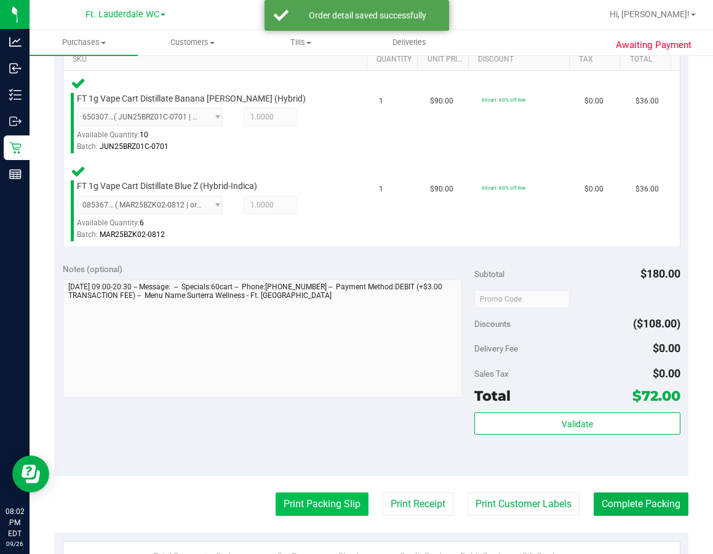
click at [295, 496] on button "Print Packing Slip" at bounding box center [322, 503] width 93 height 23
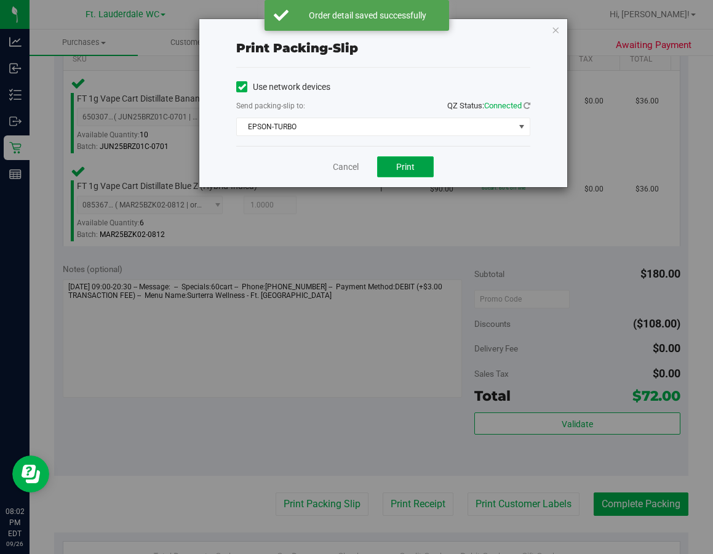
click at [408, 164] on span "Print" at bounding box center [405, 167] width 18 height 10
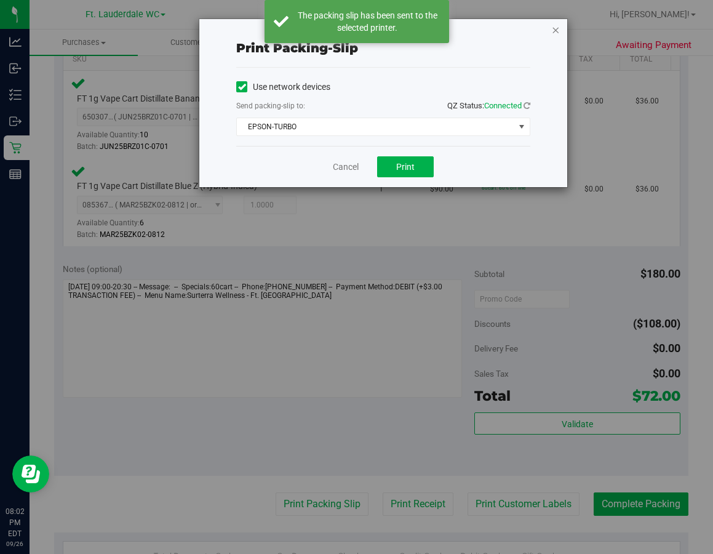
click at [555, 31] on icon "button" at bounding box center [555, 29] width 9 height 15
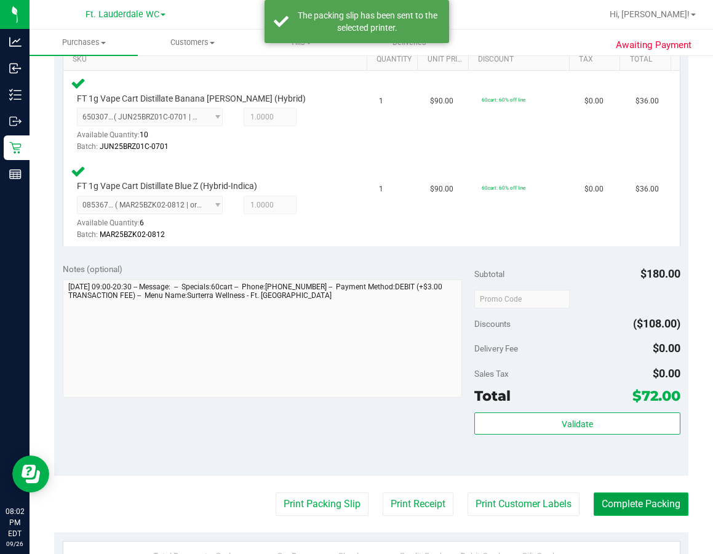
click at [636, 503] on button "Complete Packing" at bounding box center [641, 503] width 95 height 23
click at [632, 398] on span "$72.00" at bounding box center [656, 395] width 48 height 17
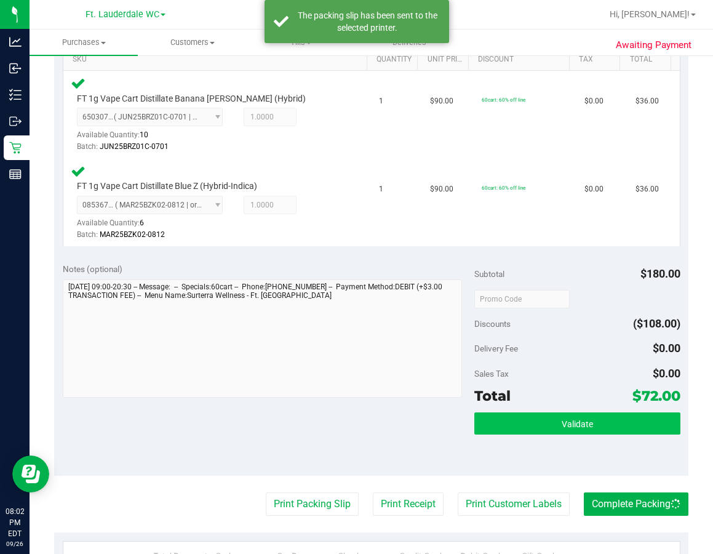
click at [613, 427] on button "Validate" at bounding box center [577, 423] width 206 height 22
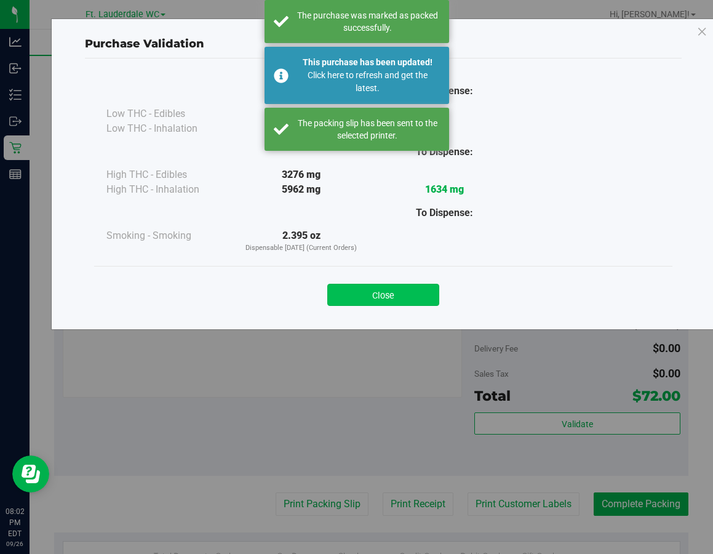
click at [416, 289] on button "Close" at bounding box center [383, 295] width 112 height 22
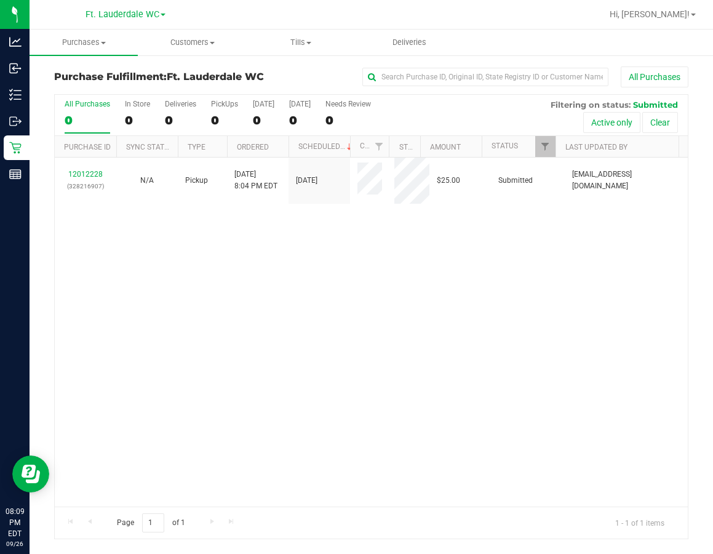
click at [157, 282] on div "12012228 (328216907) N/A Pickup [DATE] 8:04 PM EDT 9/26/2025 $25.00 Submitted […" at bounding box center [371, 331] width 633 height 349
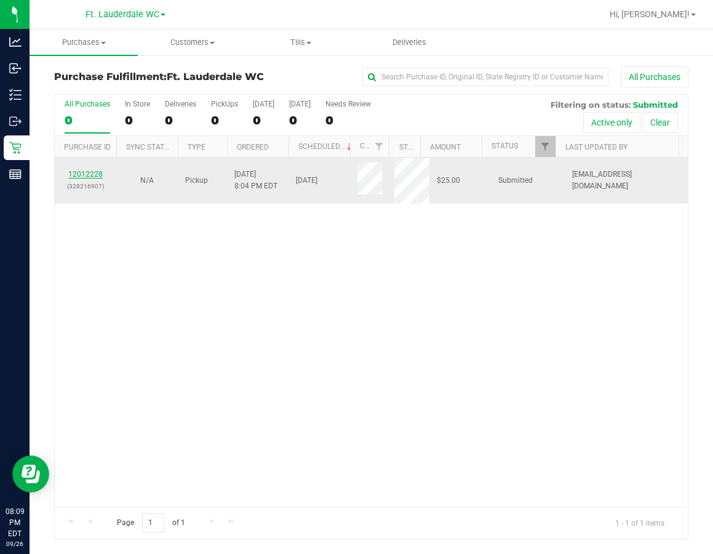
click at [81, 176] on link "12012228" at bounding box center [85, 174] width 34 height 9
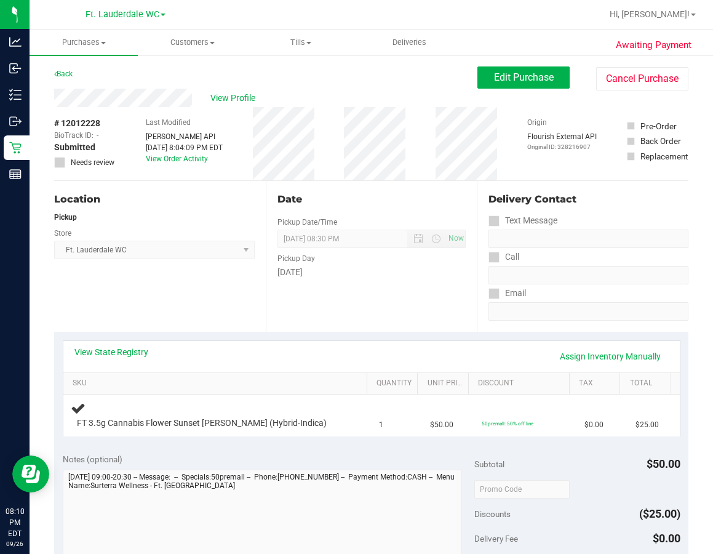
click at [477, 317] on div "Delivery Contact Text Message Call Email" at bounding box center [583, 256] width 212 height 151
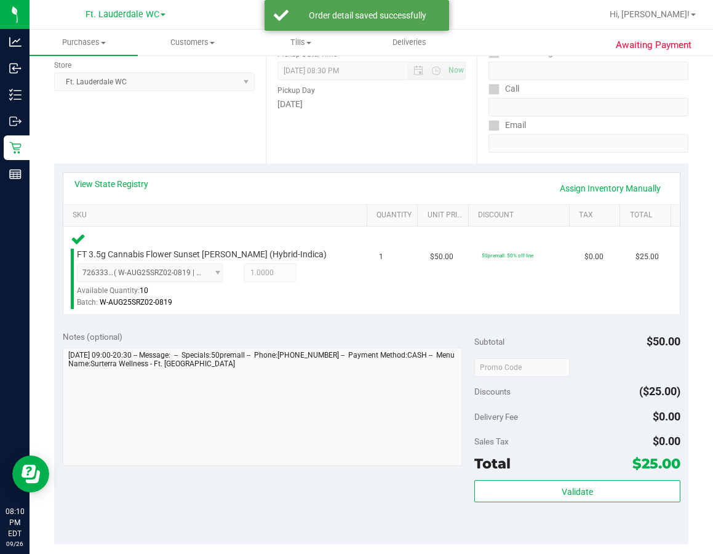
scroll to position [292, 0]
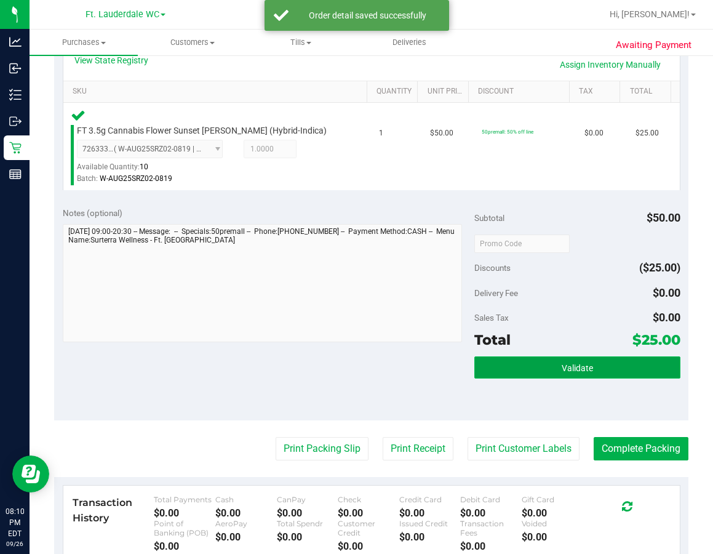
click at [519, 360] on button "Validate" at bounding box center [577, 367] width 206 height 22
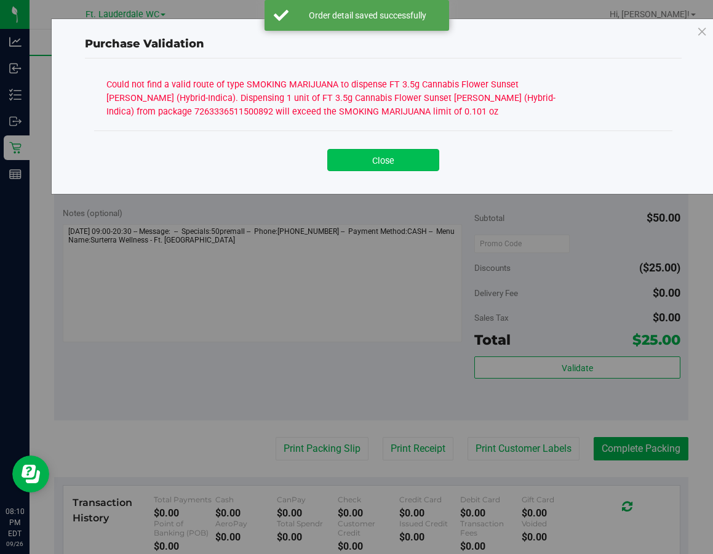
click at [416, 152] on button "Close" at bounding box center [383, 160] width 112 height 22
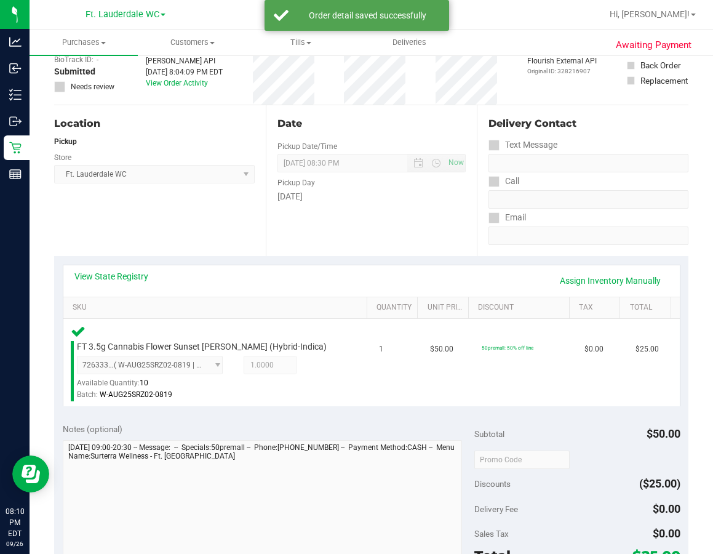
scroll to position [0, 0]
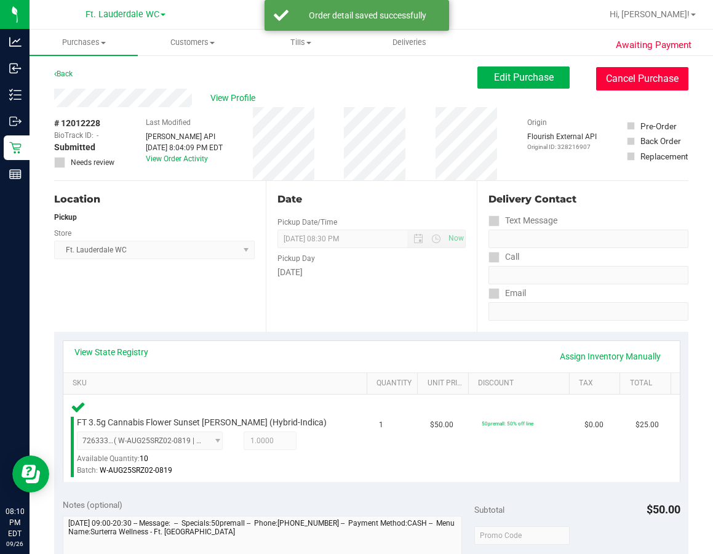
click at [624, 89] on button "Cancel Purchase" at bounding box center [642, 78] width 92 height 23
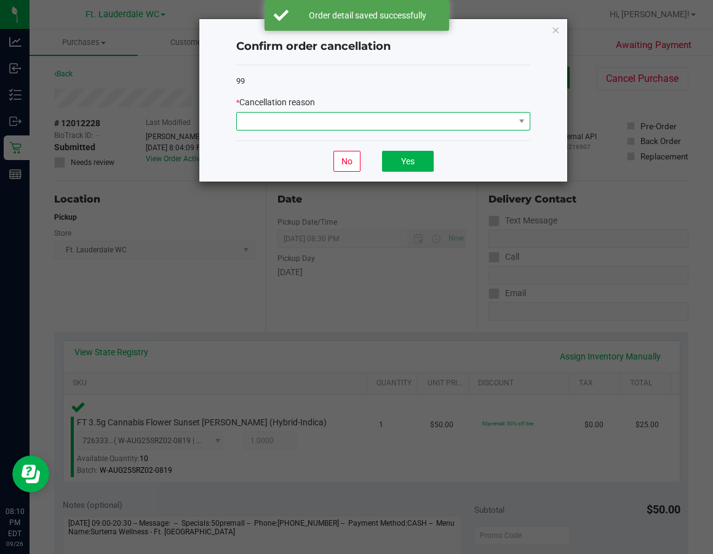
click at [320, 126] on span at bounding box center [375, 121] width 277 height 17
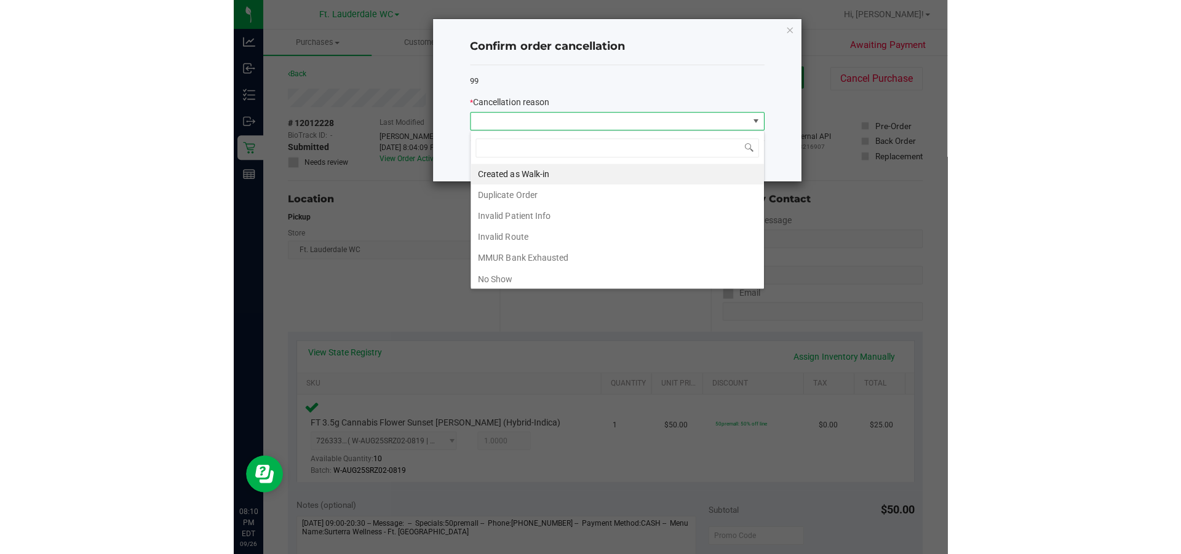
scroll to position [65, 0]
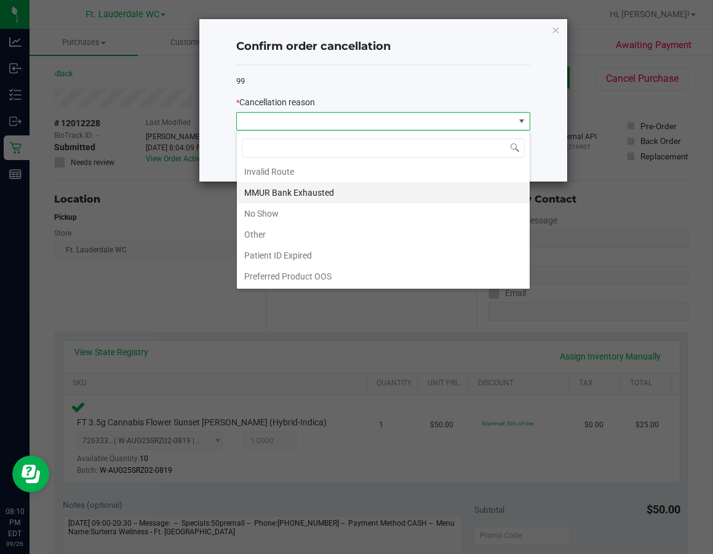
click at [337, 195] on li "MMUR Bank Exhausted" at bounding box center [383, 192] width 293 height 21
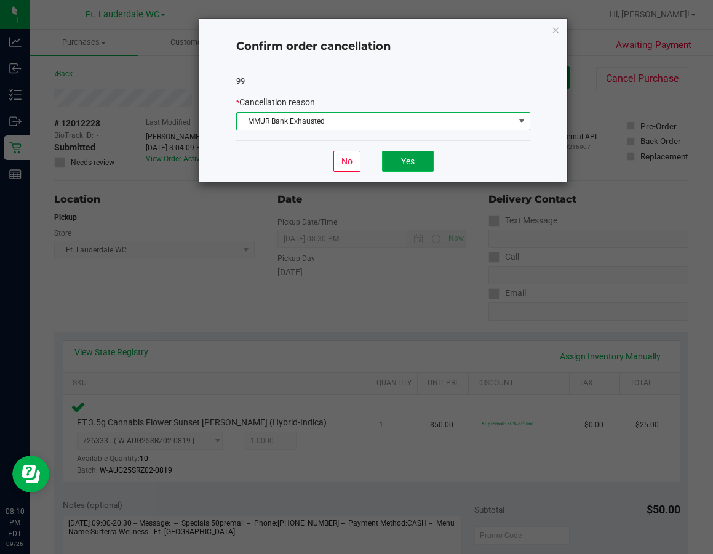
click at [409, 157] on button "Yes" at bounding box center [408, 161] width 52 height 21
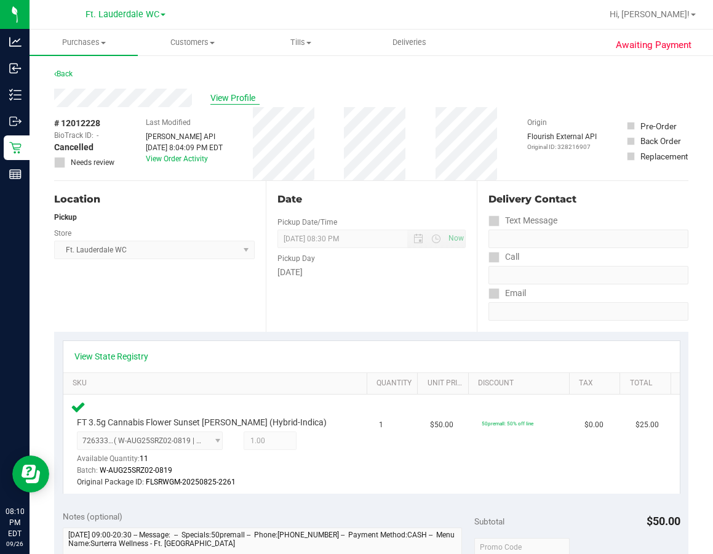
click at [246, 95] on span "View Profile" at bounding box center [234, 98] width 49 height 13
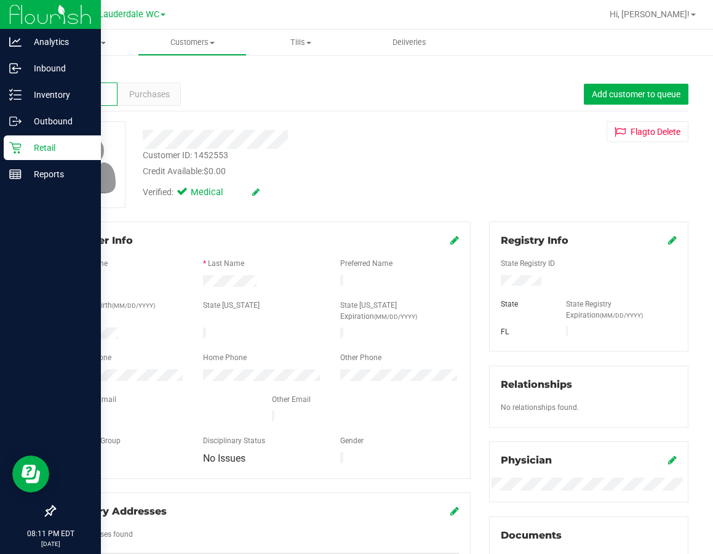
click at [17, 146] on icon at bounding box center [15, 147] width 12 height 12
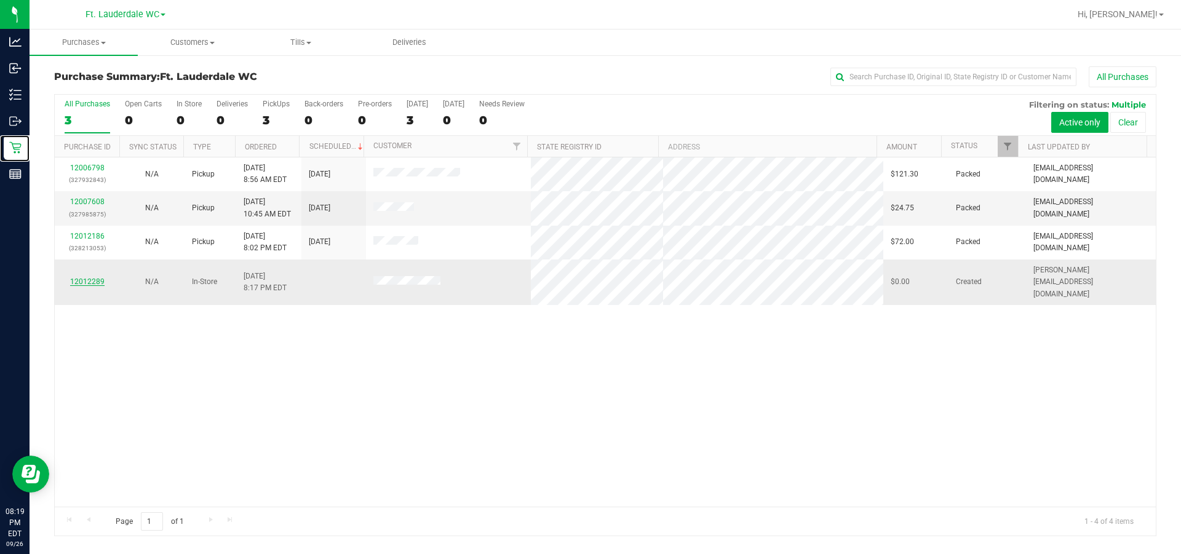
click at [76, 277] on link "12012289" at bounding box center [87, 281] width 34 height 9
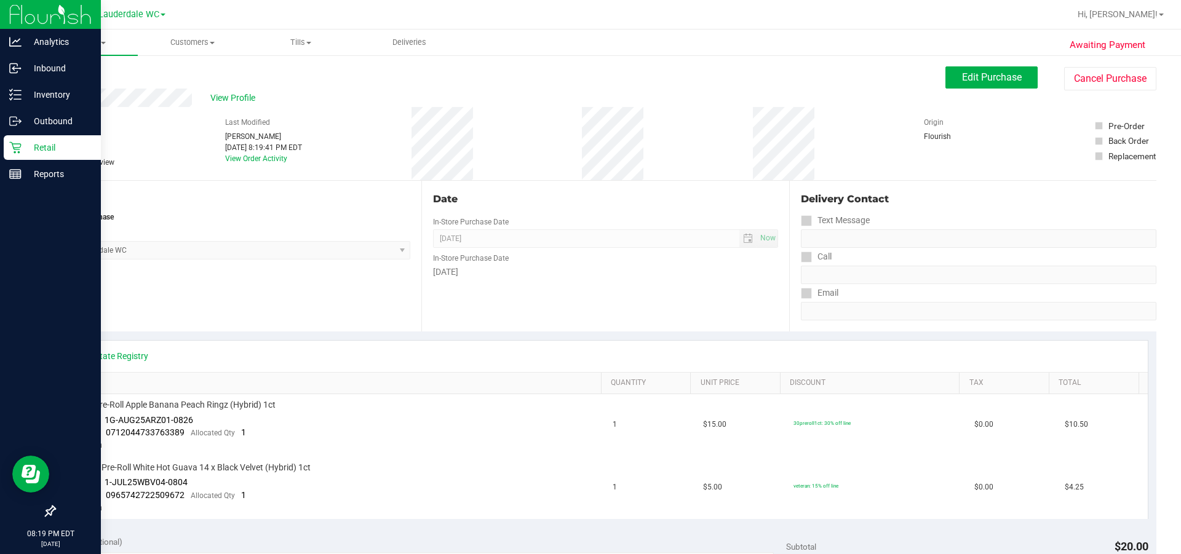
click at [10, 146] on icon at bounding box center [15, 147] width 12 height 12
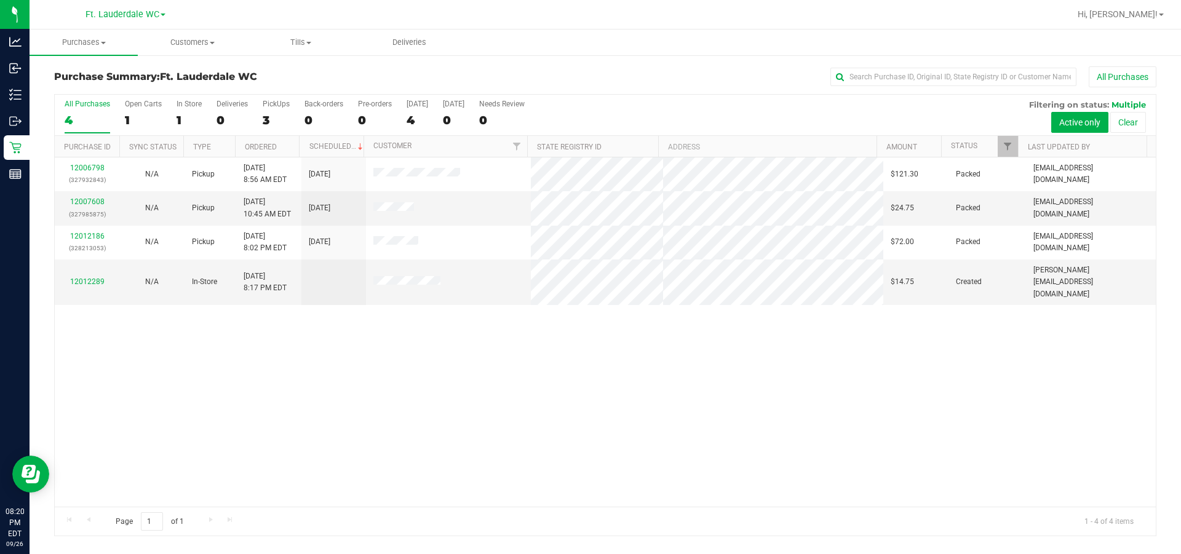
click at [195, 364] on div "12006798 (327932843) N/A Pickup [DATE] 8:56 AM EDT 9/26/2025 $121.30 Packed [EM…" at bounding box center [605, 331] width 1101 height 349
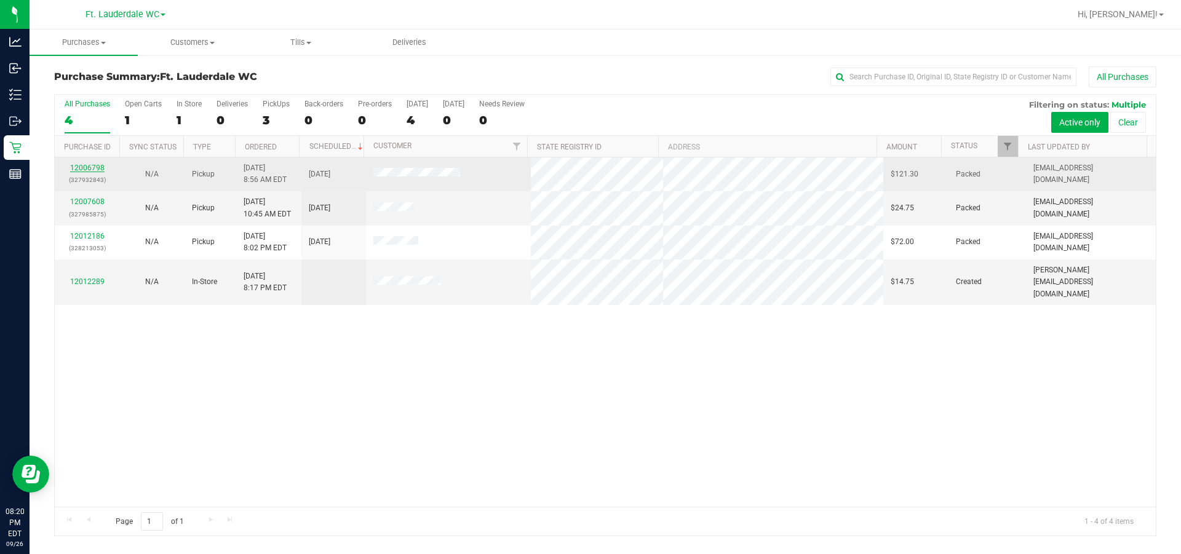
click at [88, 166] on link "12006798" at bounding box center [87, 168] width 34 height 9
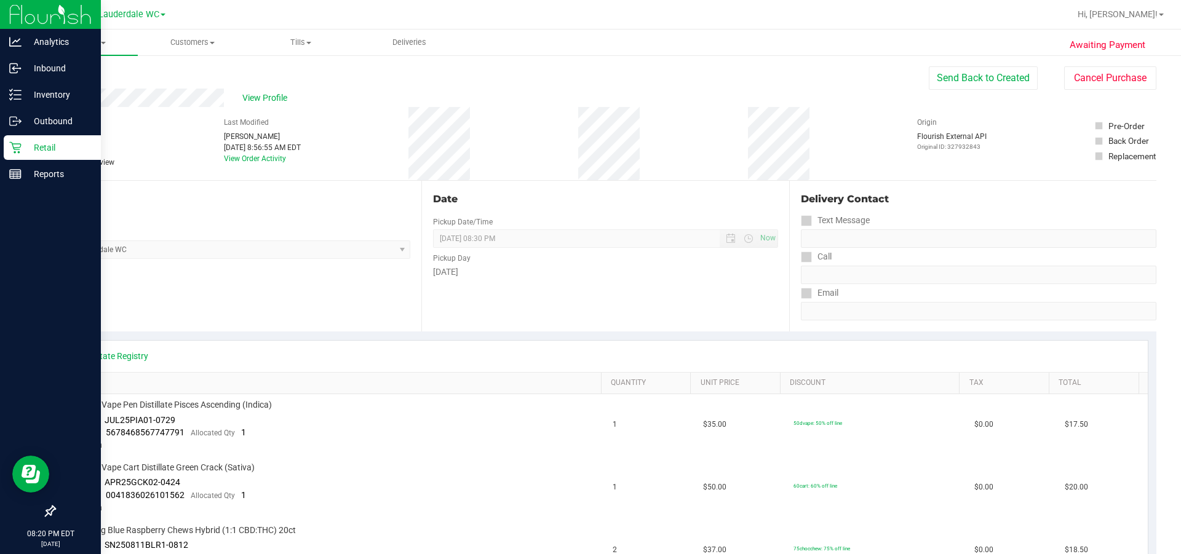
click at [28, 149] on p "Retail" at bounding box center [59, 147] width 74 height 15
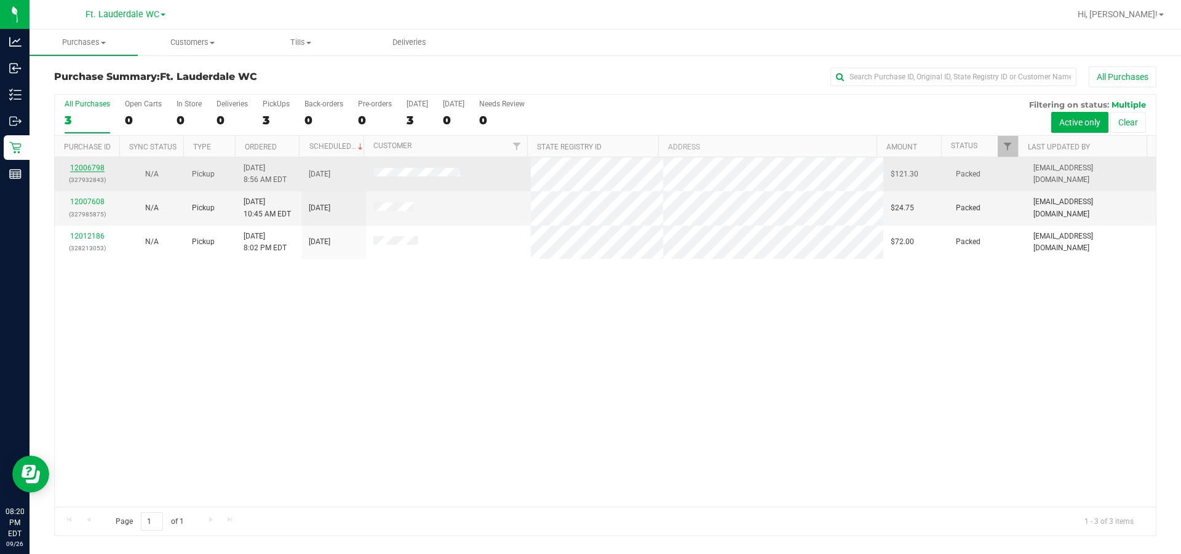
click at [88, 167] on link "12006798" at bounding box center [87, 168] width 34 height 9
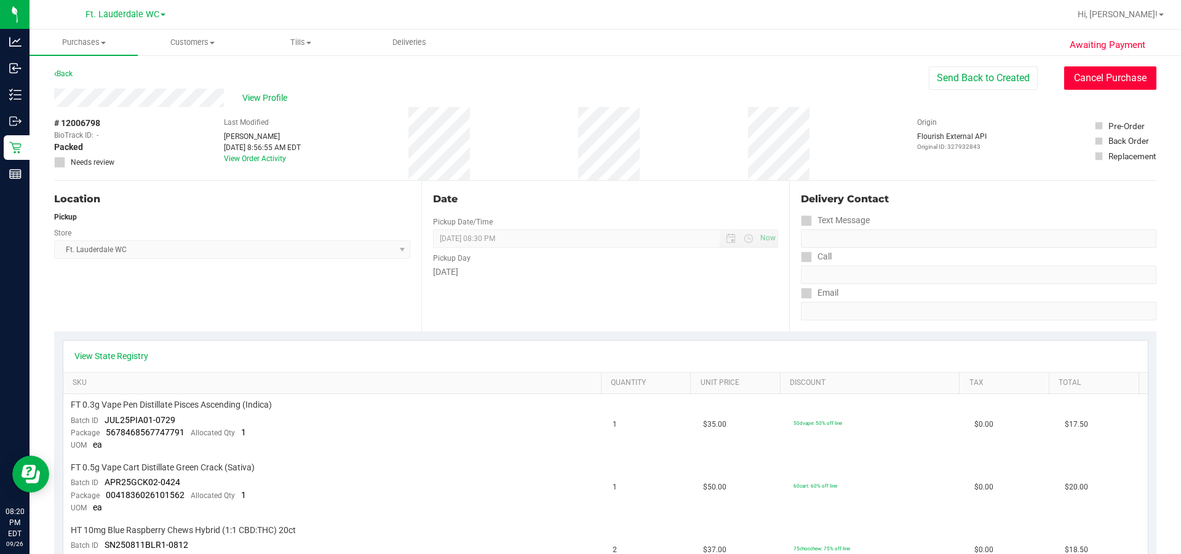
click at [742, 78] on button "Cancel Purchase" at bounding box center [1110, 77] width 92 height 23
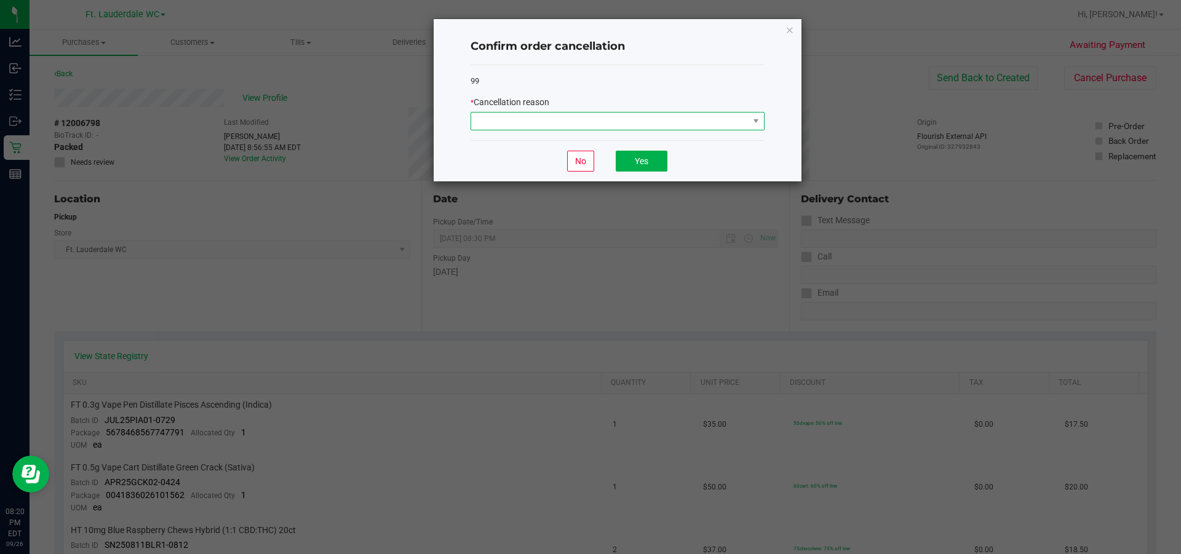
click at [634, 126] on span at bounding box center [609, 121] width 277 height 17
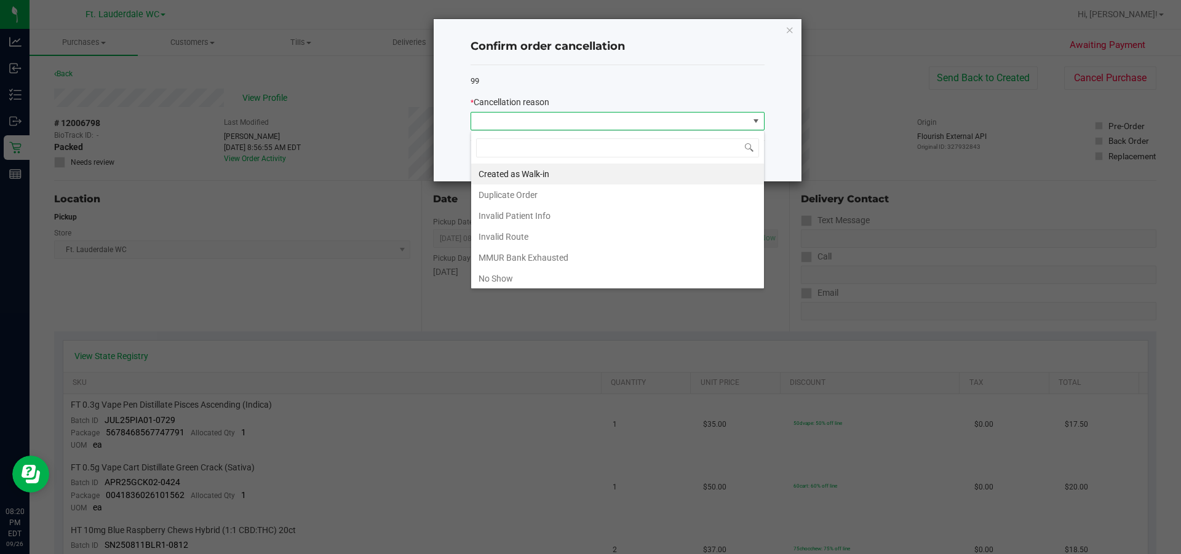
scroll to position [18, 294]
click at [582, 276] on li "No Show" at bounding box center [617, 278] width 293 height 21
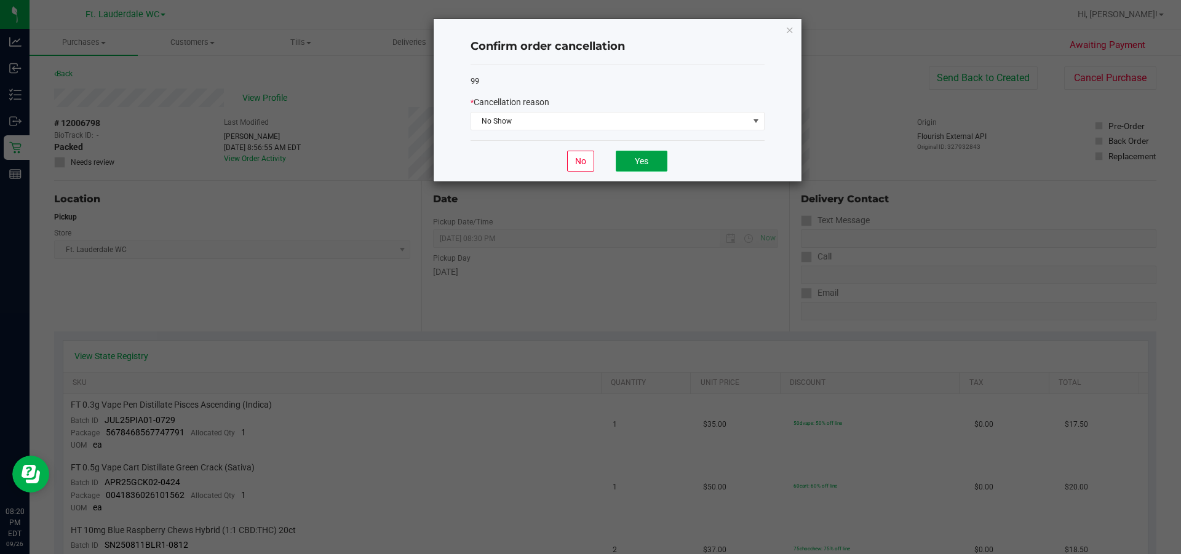
click at [651, 169] on button "Yes" at bounding box center [642, 161] width 52 height 21
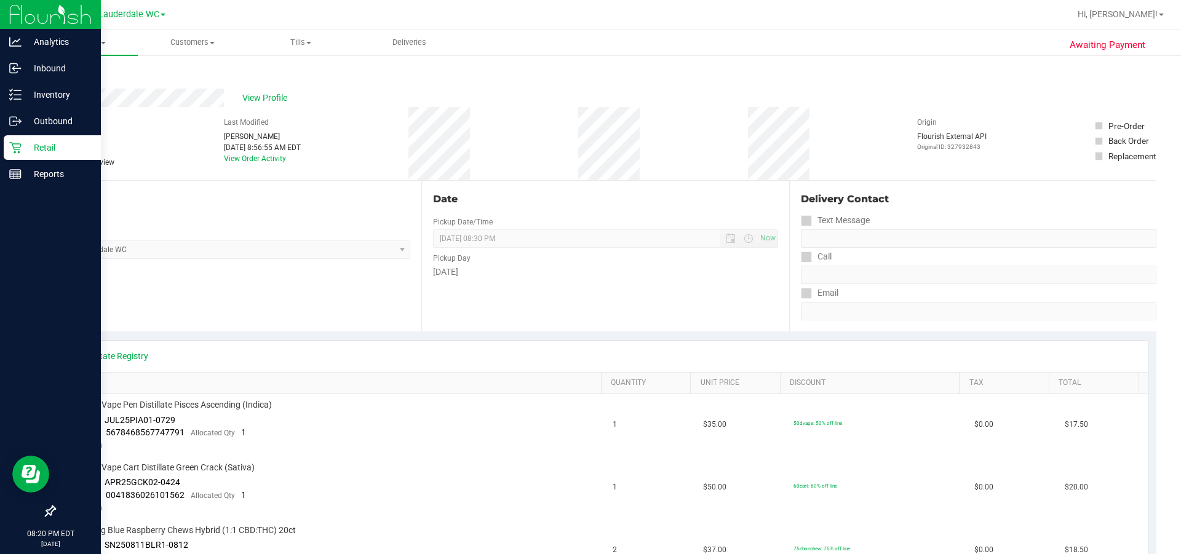
click at [29, 144] on p "Retail" at bounding box center [59, 147] width 74 height 15
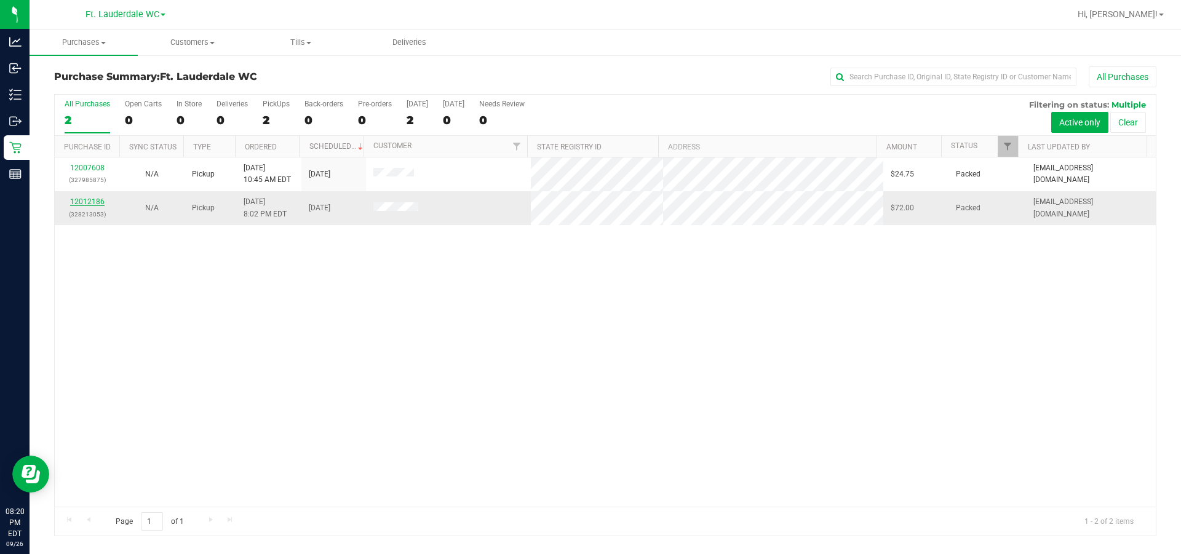
click at [87, 205] on link "12012186" at bounding box center [87, 201] width 34 height 9
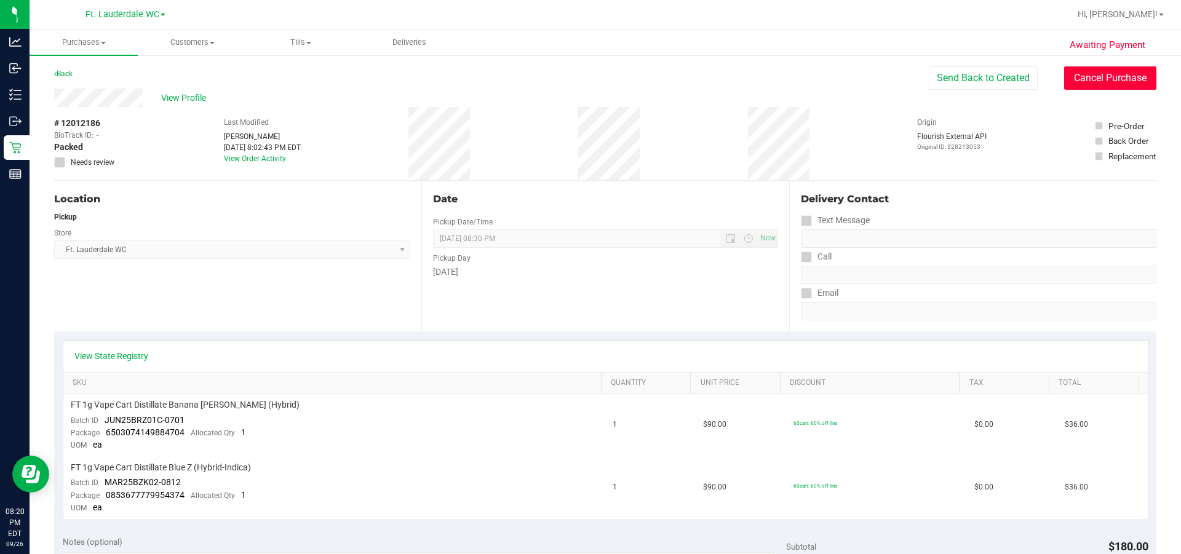
click at [742, 79] on button "Cancel Purchase" at bounding box center [1110, 77] width 92 height 23
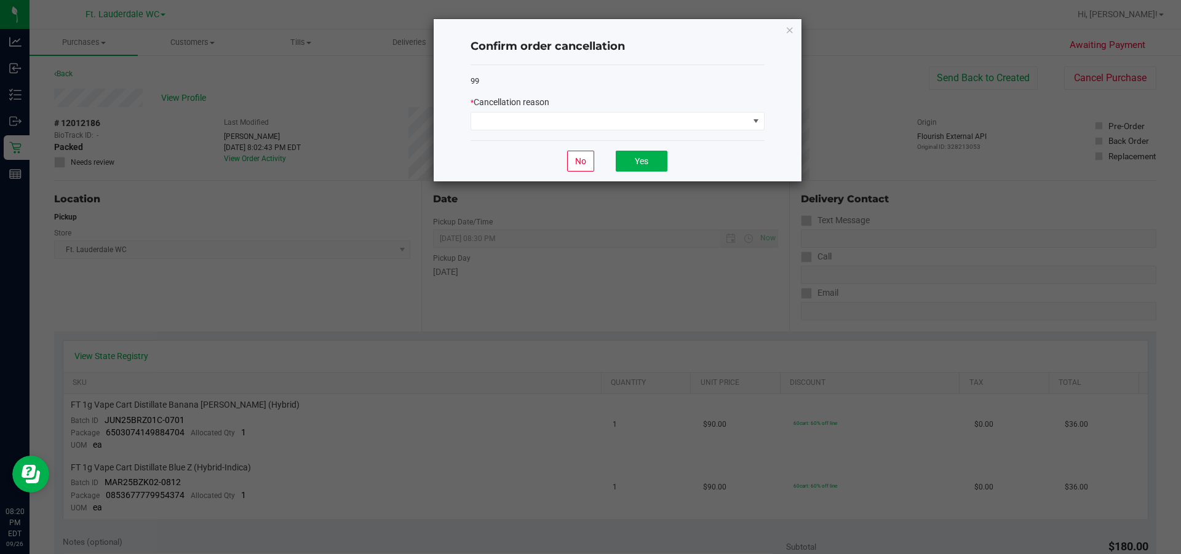
click at [687, 134] on div "99 * Cancellation reason" at bounding box center [618, 103] width 294 height 76
click at [687, 123] on span at bounding box center [609, 121] width 277 height 17
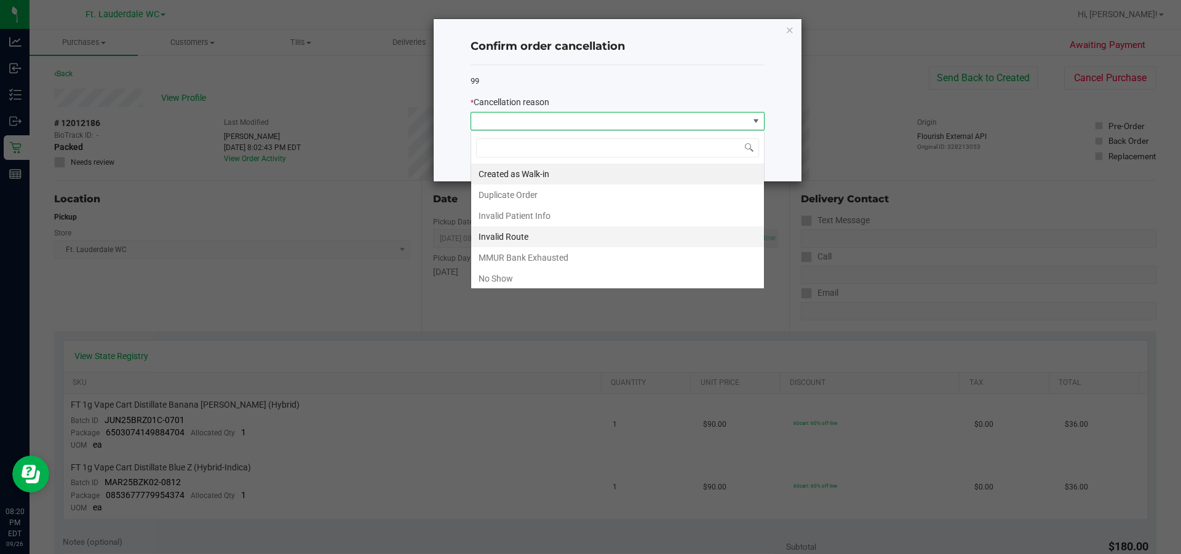
scroll to position [18, 294]
click at [579, 277] on li "No Show" at bounding box center [617, 278] width 293 height 21
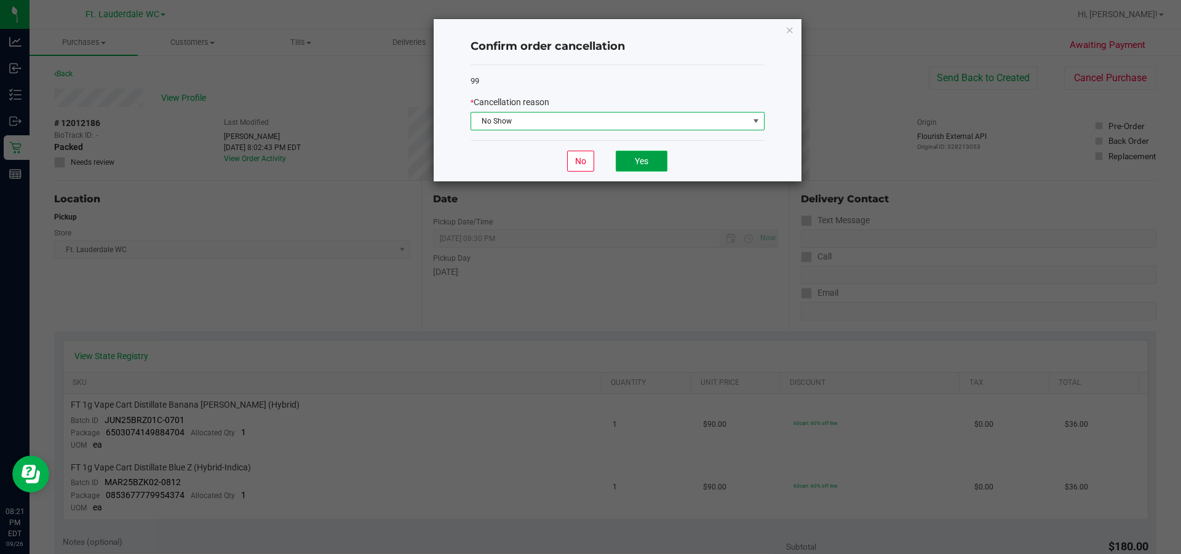
click at [656, 155] on button "Yes" at bounding box center [642, 161] width 52 height 21
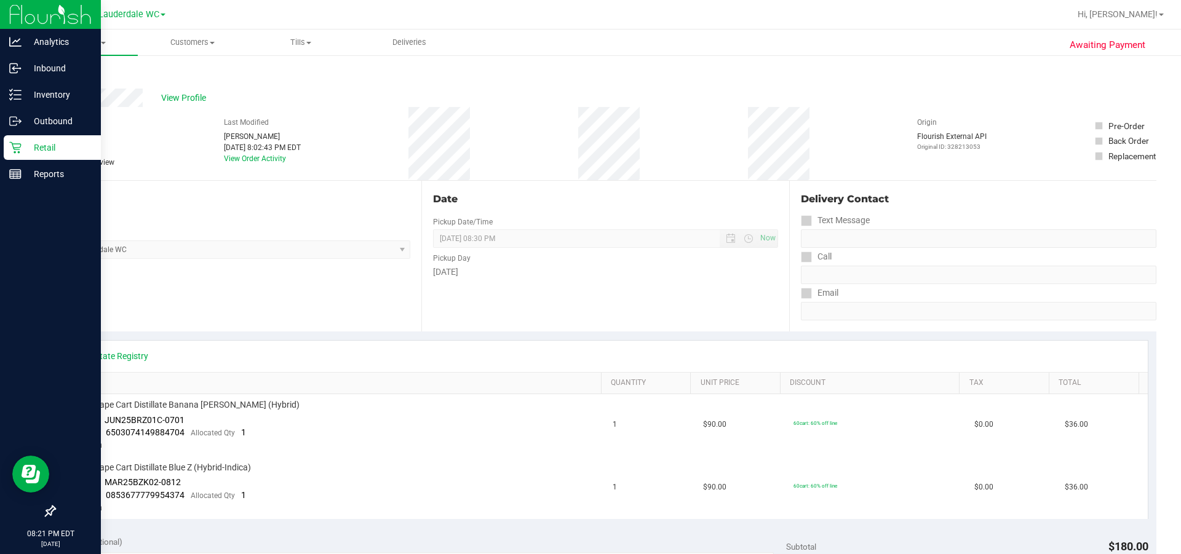
click at [18, 152] on icon at bounding box center [15, 148] width 12 height 12
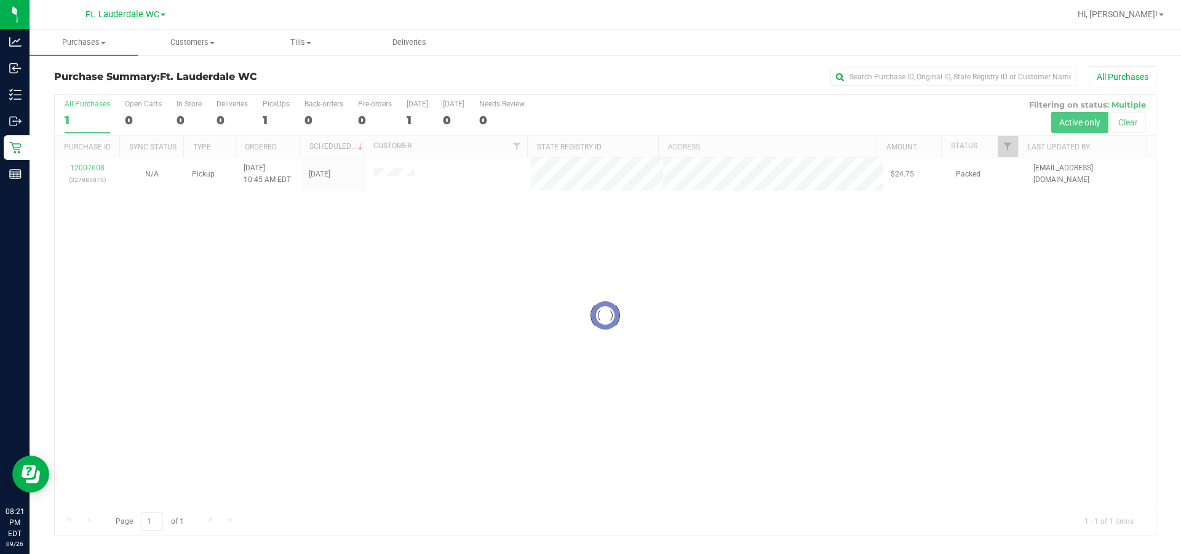
click at [93, 168] on div at bounding box center [605, 316] width 1101 height 442
click at [89, 168] on link "12007608" at bounding box center [87, 168] width 34 height 9
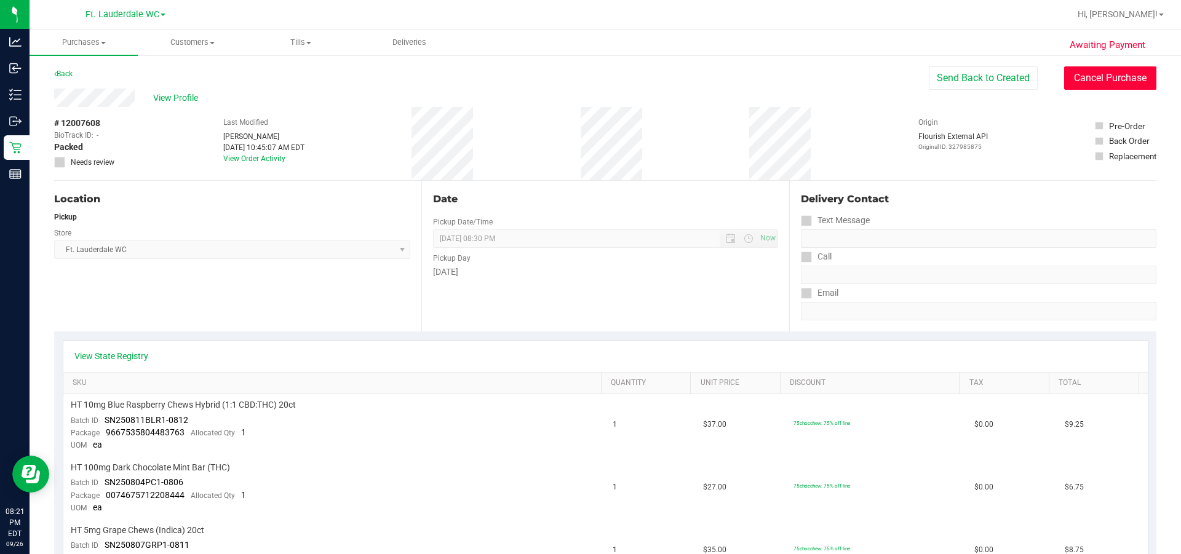
click at [742, 81] on button "Cancel Purchase" at bounding box center [1110, 77] width 92 height 23
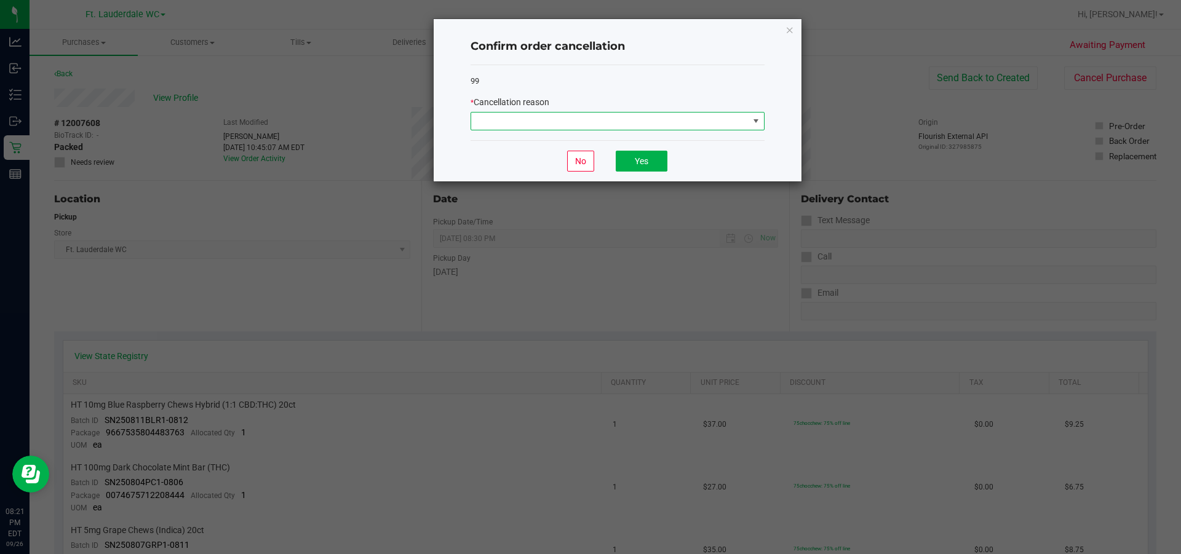
click at [711, 125] on span at bounding box center [609, 121] width 277 height 17
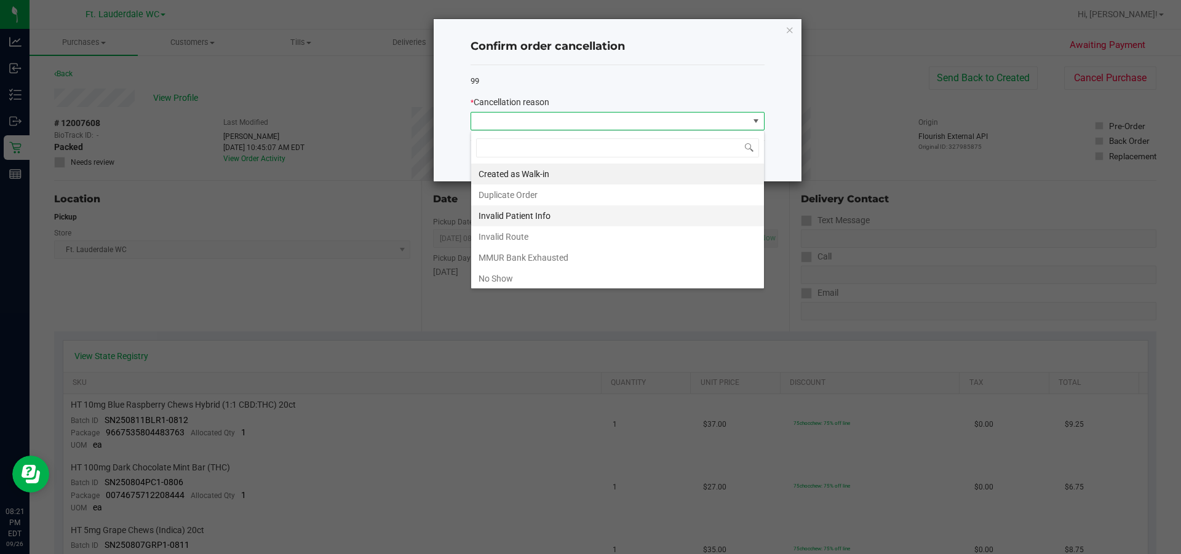
scroll to position [18, 294]
click at [565, 273] on li "No Show" at bounding box center [617, 278] width 293 height 21
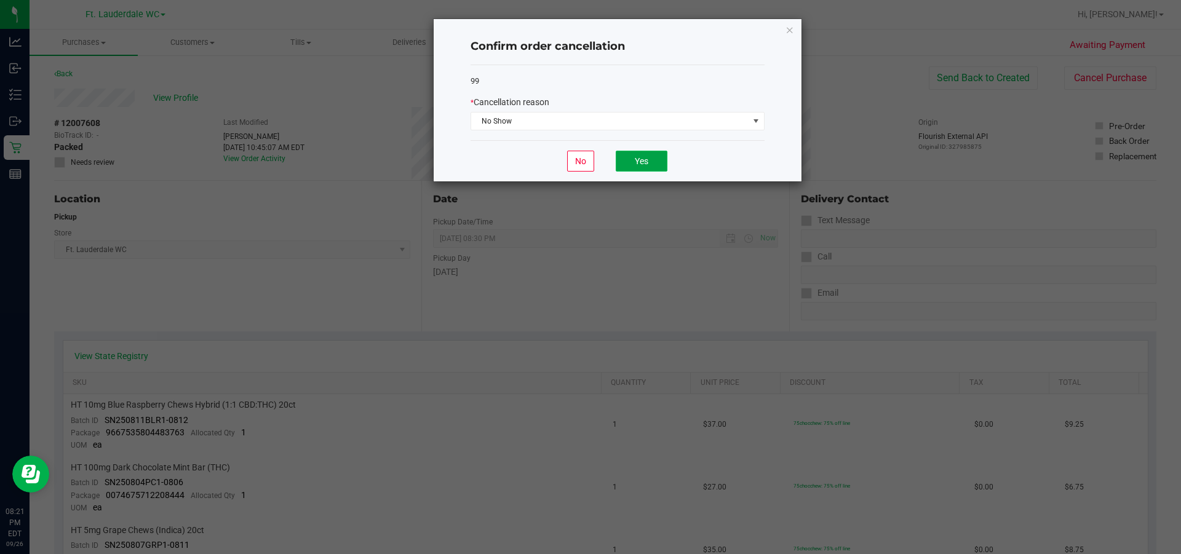
click at [651, 164] on button "Yes" at bounding box center [642, 161] width 52 height 21
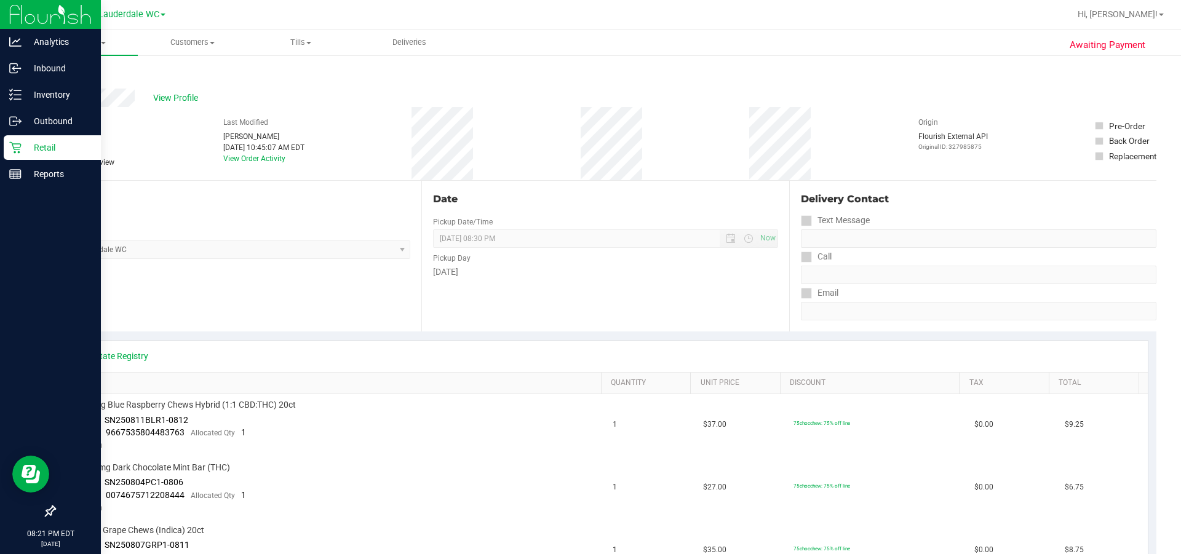
click at [15, 146] on icon at bounding box center [15, 147] width 12 height 12
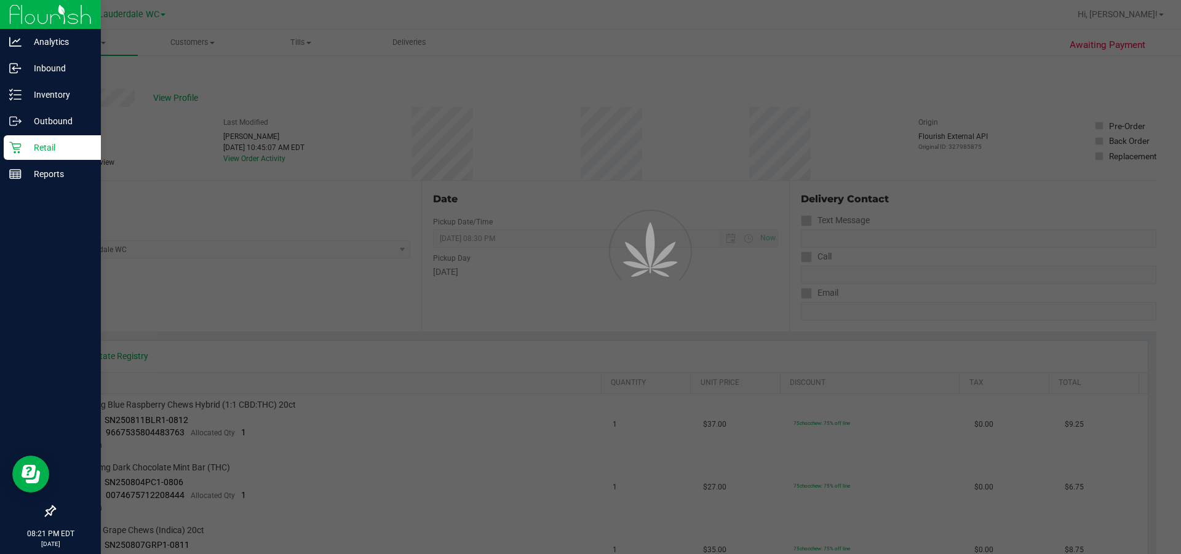
click at [15, 146] on icon at bounding box center [15, 147] width 12 height 12
